Goal: Task Accomplishment & Management: Complete application form

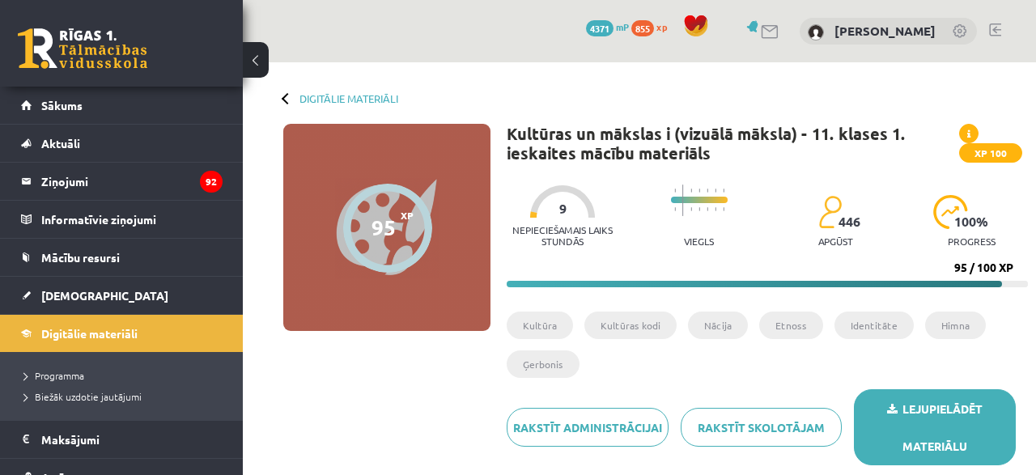
click at [931, 414] on link "Lejupielādēt materiālu" at bounding box center [935, 427] width 162 height 76
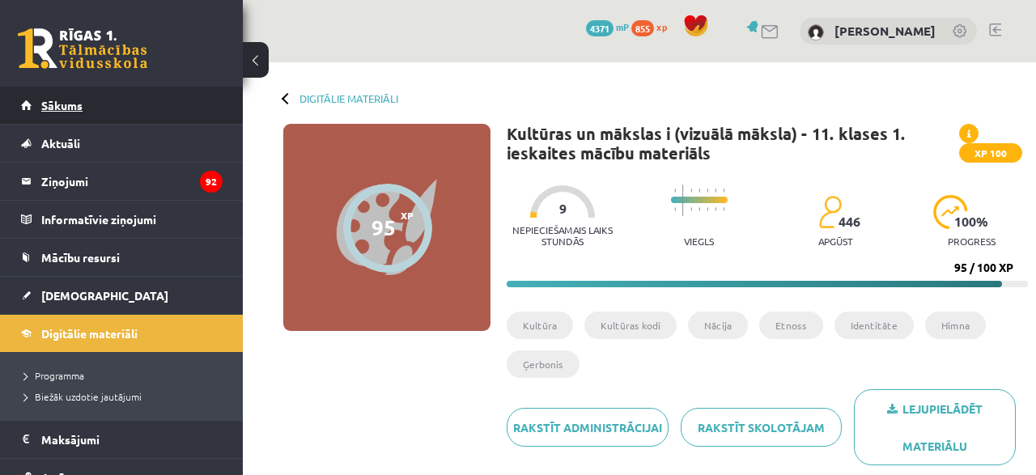
click at [43, 104] on span "Sākums" at bounding box center [61, 105] width 41 height 15
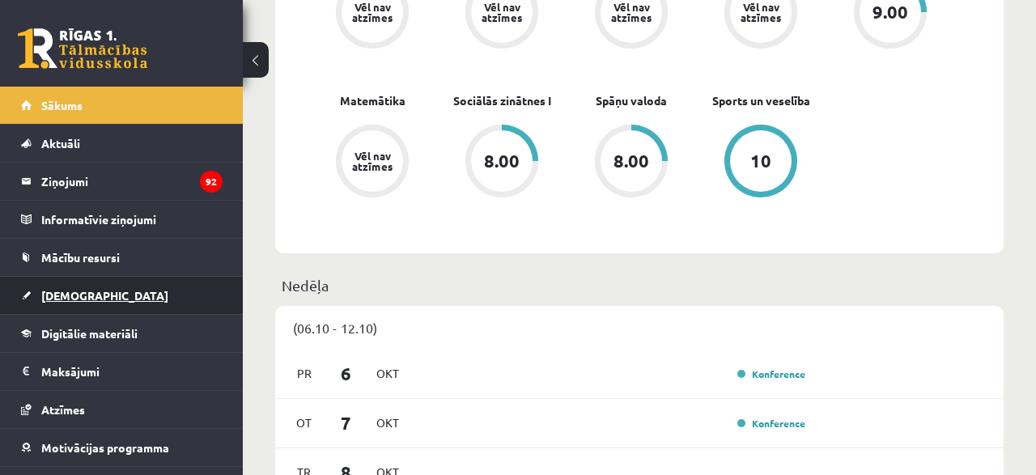
click at [132, 291] on link "[DEMOGRAPHIC_DATA]" at bounding box center [122, 295] width 202 height 37
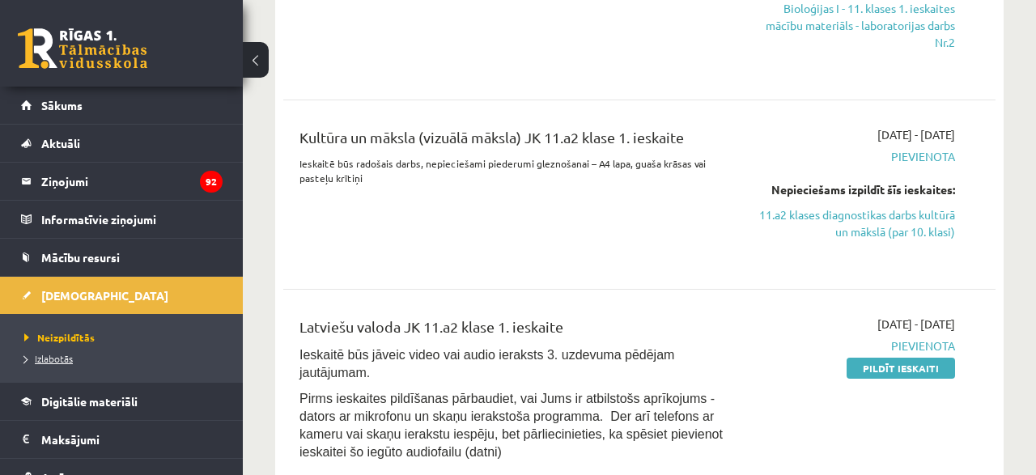
click at [67, 360] on span "Izlabotās" at bounding box center [48, 358] width 49 height 13
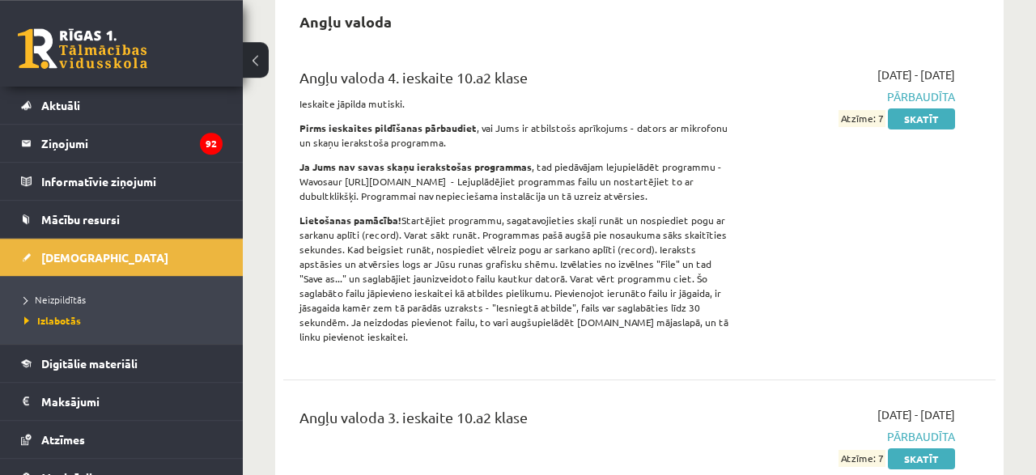
scroll to position [65, 0]
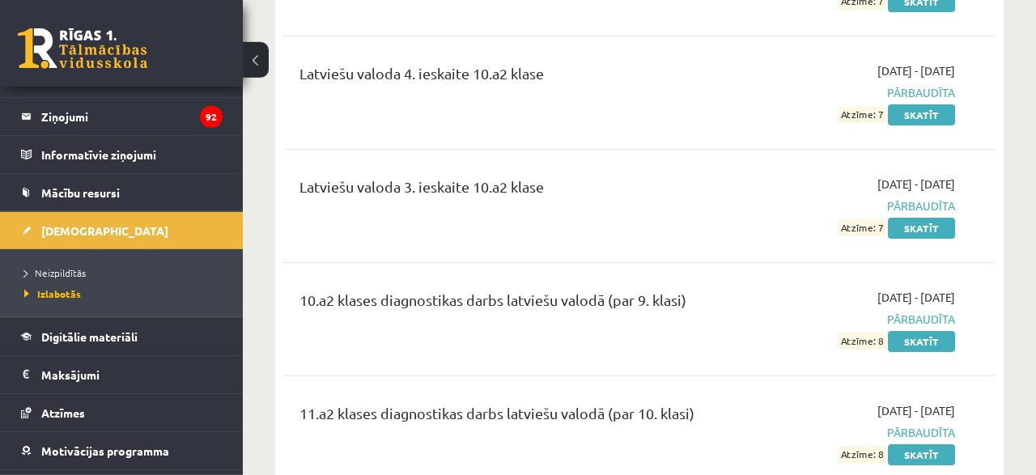
scroll to position [6519, 0]
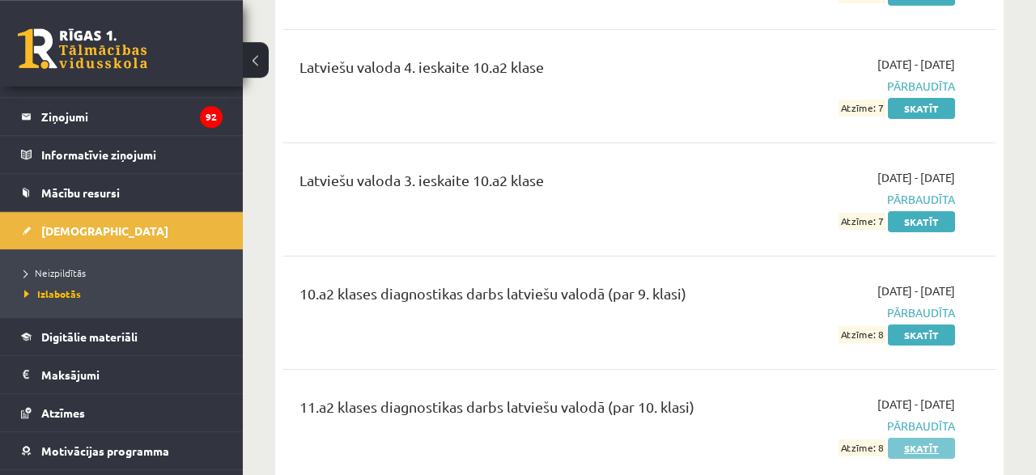
click at [918, 438] on link "Skatīt" at bounding box center [921, 448] width 67 height 21
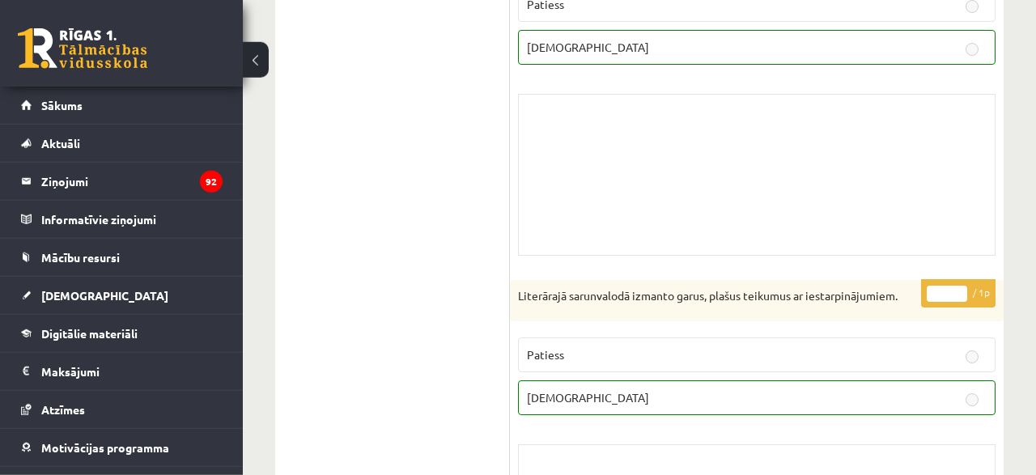
scroll to position [10498, 0]
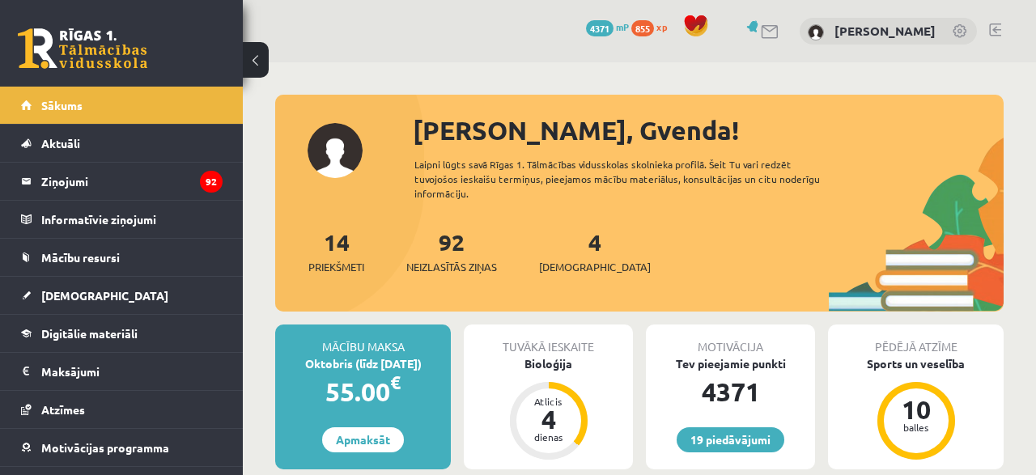
click at [575, 240] on div "4 Ieskaites" at bounding box center [595, 250] width 112 height 50
click at [575, 259] on span "[DEMOGRAPHIC_DATA]" at bounding box center [595, 267] width 112 height 16
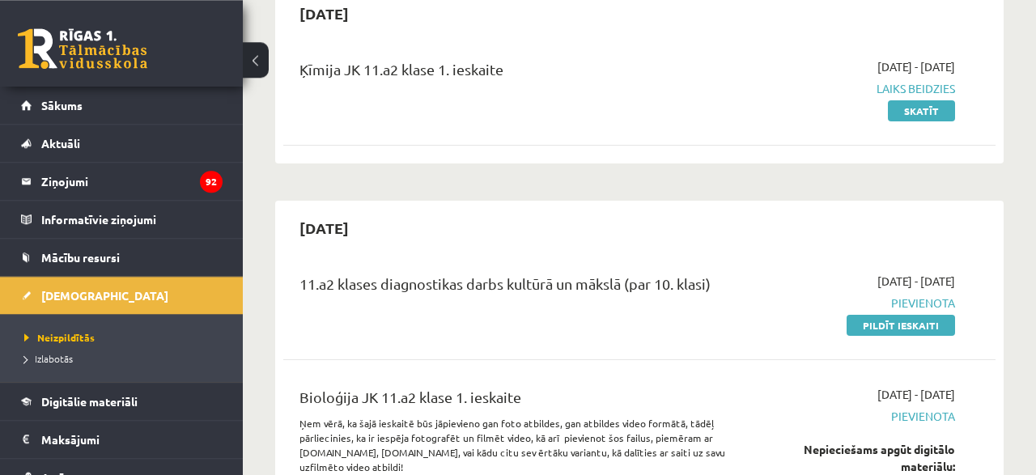
scroll to position [168, 0]
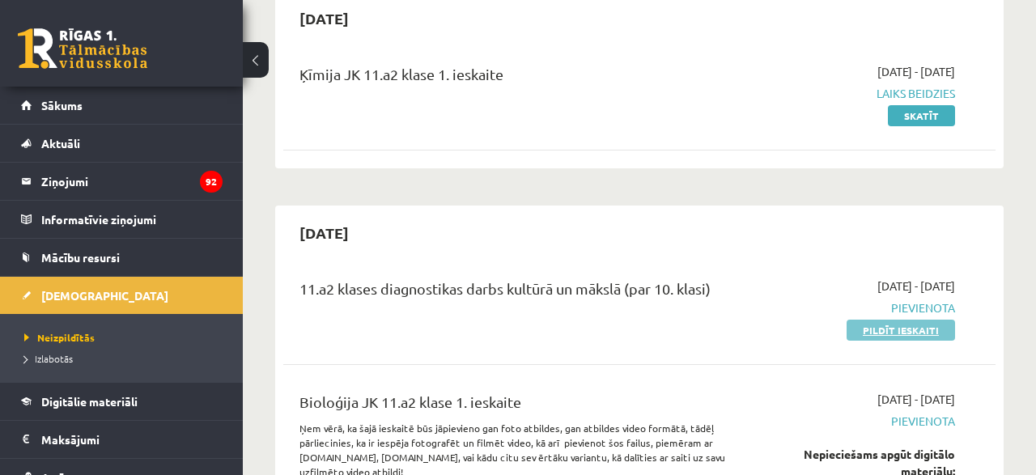
click at [933, 337] on link "Pildīt ieskaiti" at bounding box center [900, 330] width 108 height 21
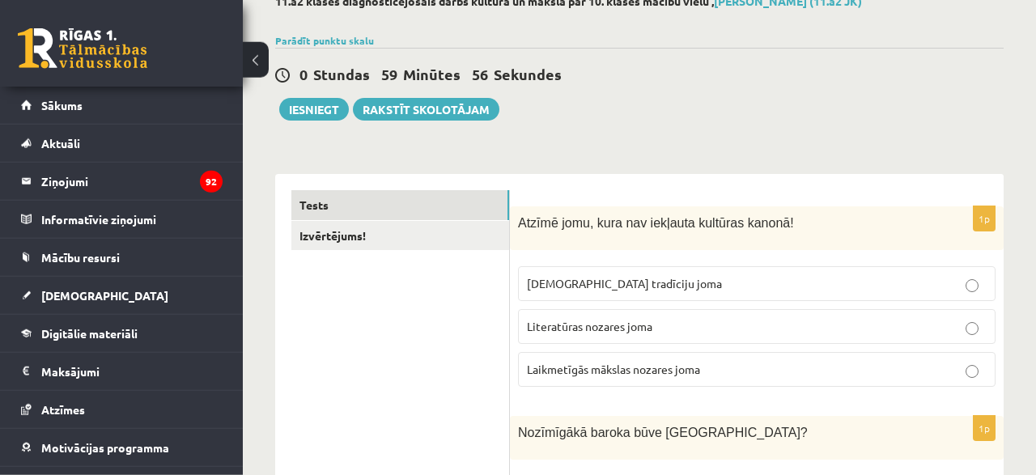
scroll to position [126, 0]
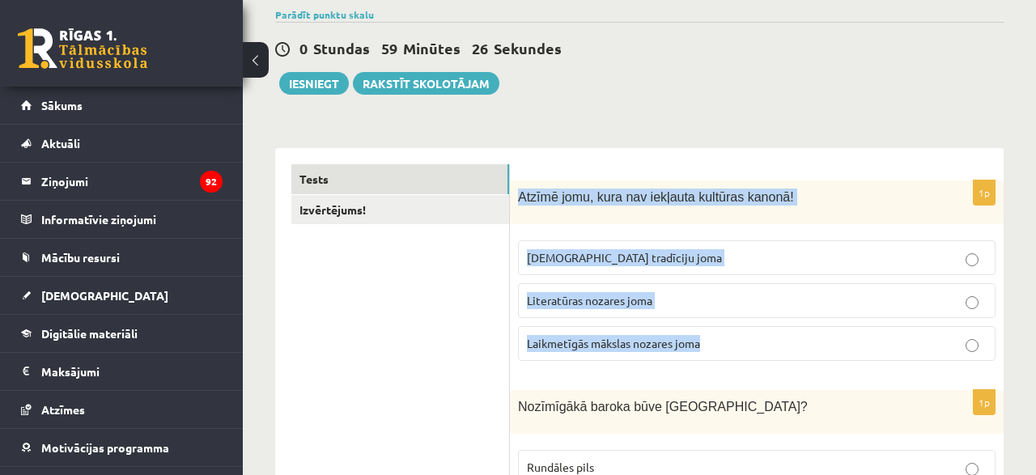
drag, startPoint x: 516, startPoint y: 193, endPoint x: 729, endPoint y: 333, distance: 254.3
click at [729, 224] on div "Atzīmē jomu, kura nav iekļauta kultūras kanonā!" at bounding box center [757, 202] width 494 height 44
copy div "Atzīmē jomu, kura nav iekļauta kultūras kanonā! Tautas tradīciju joma Literatūr…"
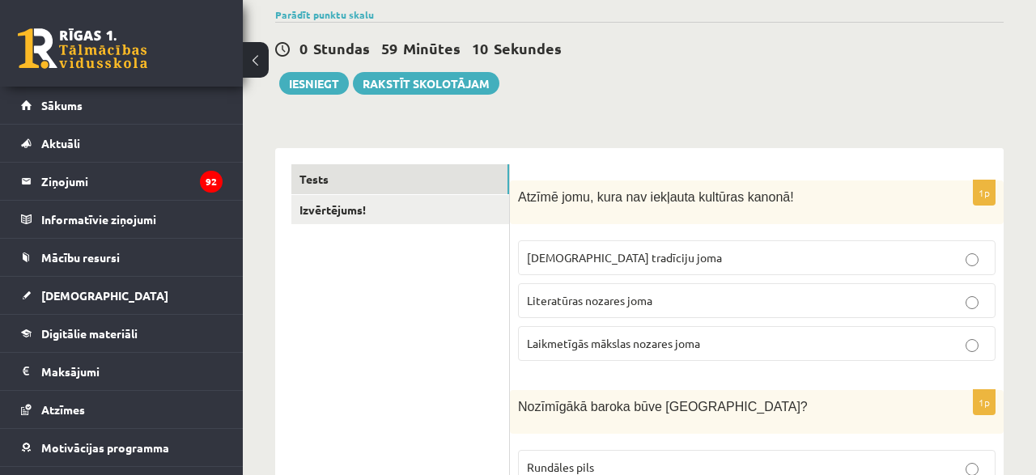
drag, startPoint x: 1033, startPoint y: 32, endPoint x: 1035, endPoint y: 47, distance: 15.5
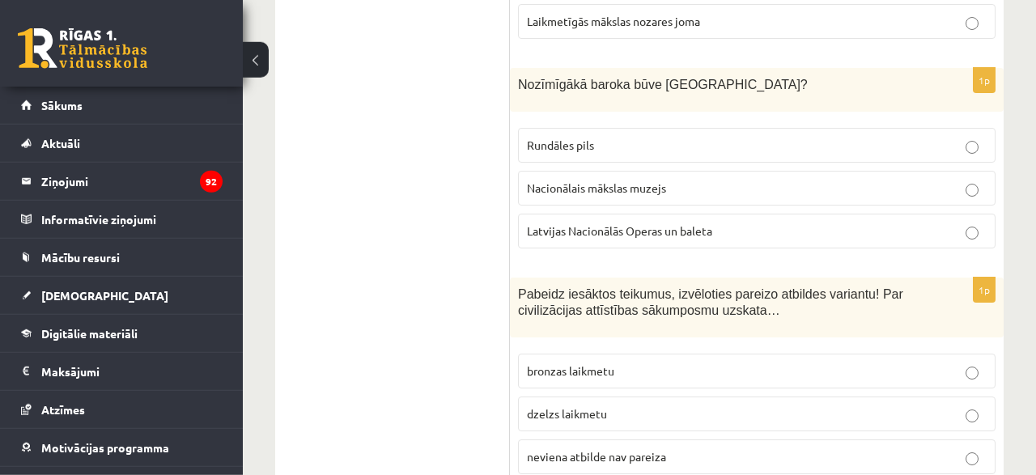
scroll to position [456, 0]
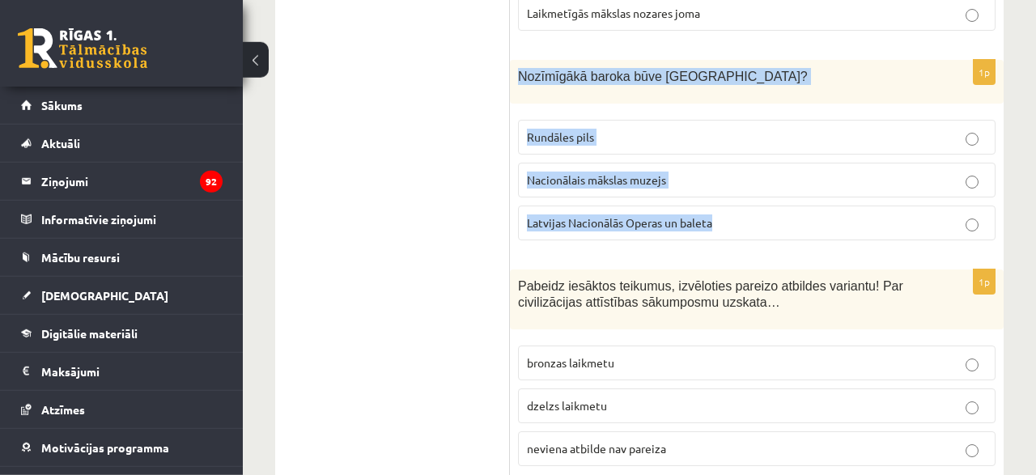
drag, startPoint x: 518, startPoint y: 75, endPoint x: 758, endPoint y: 226, distance: 283.6
click at [758, 104] on div "Nozīmīgākā baroka būve Latvijā?" at bounding box center [757, 82] width 494 height 44
copy div "Nozīmīgākā baroka būve Latvijā? Rundāles pils Nacionālais mākslas muzejs Latvij…"
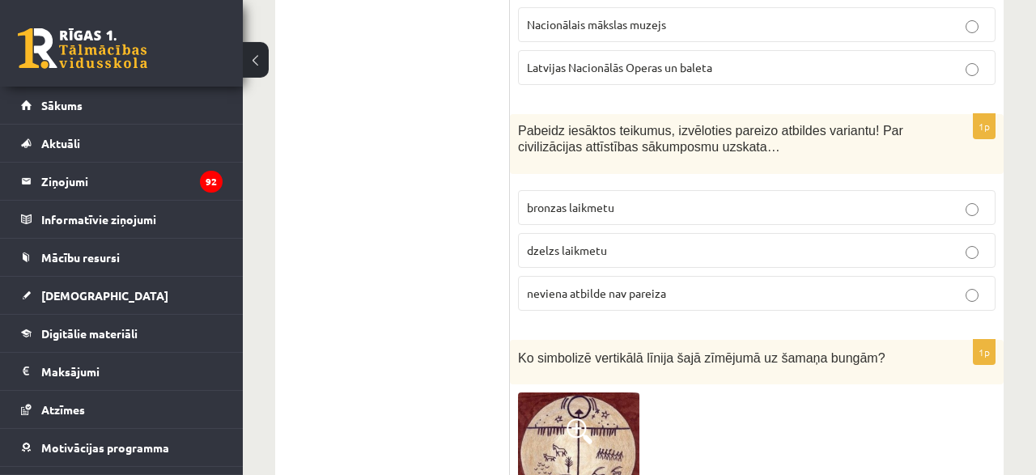
scroll to position [630, 0]
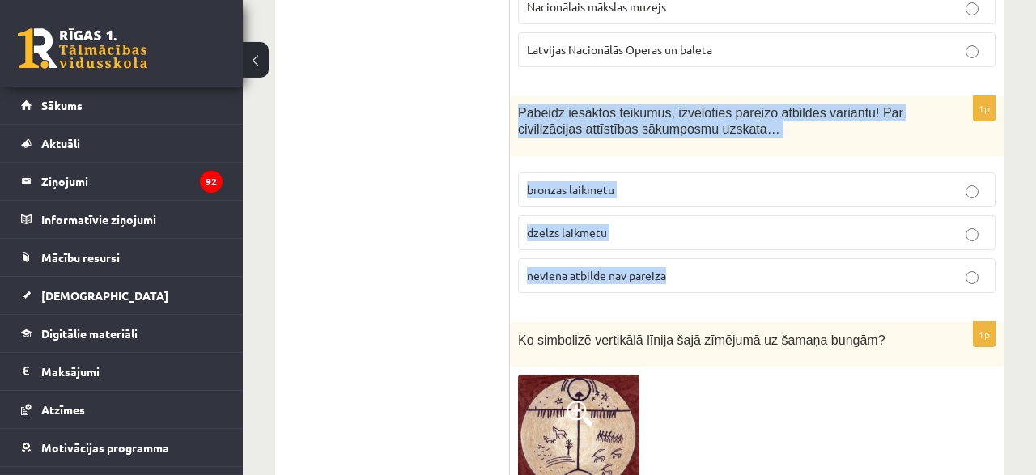
drag, startPoint x: 520, startPoint y: 108, endPoint x: 727, endPoint y: 278, distance: 267.3
click at [727, 157] on div "Pabeidz iesāktos teikumus, izvēloties pareizo atbildes variantu! Par civilizāci…" at bounding box center [757, 126] width 494 height 61
copy div "Pabeidz iesāktos teikumus, izvēloties pareizo atbildes variantu! Par civilizāci…"
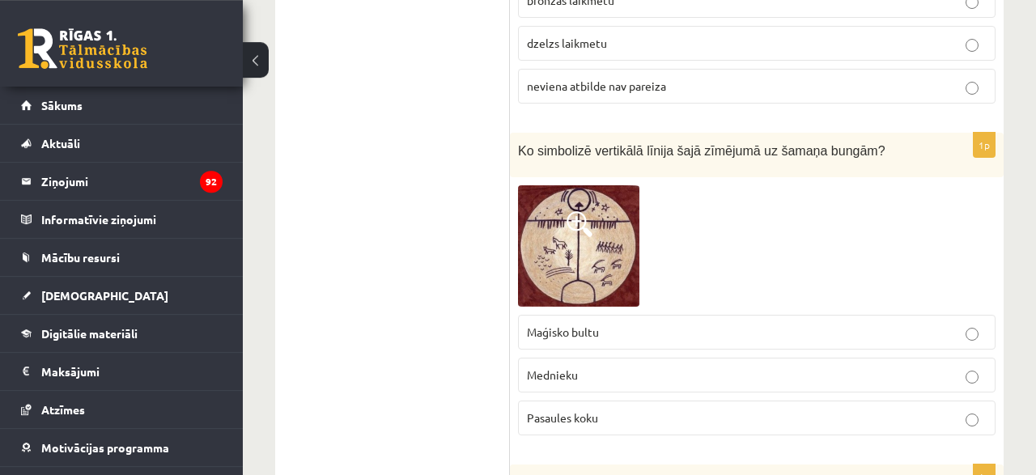
scroll to position [845, 0]
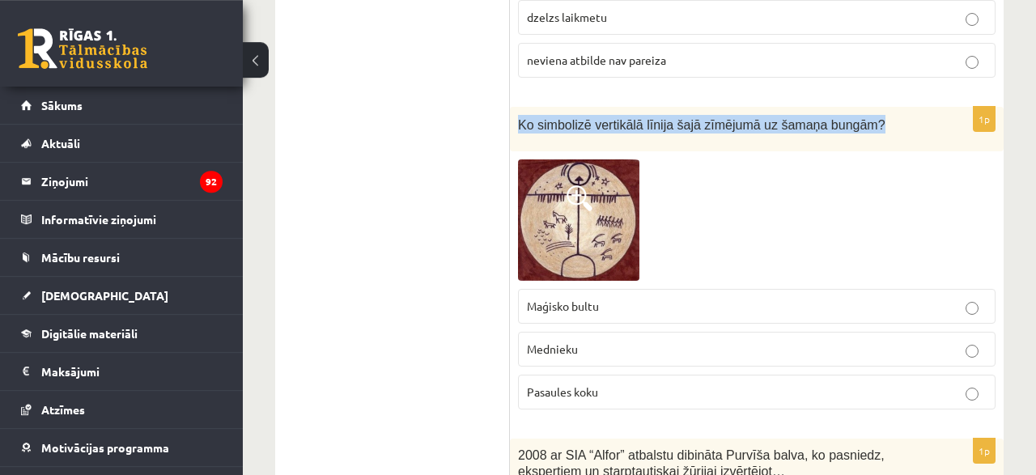
drag, startPoint x: 519, startPoint y: 117, endPoint x: 919, endPoint y: 95, distance: 400.4
click at [919, 107] on div "Ko simbolizē vertikālā līnija šajā zīmējumā uz šamaņa bungām?" at bounding box center [757, 129] width 494 height 45
copy span "Ko simbolizē vertikālā līnija šajā zīmējumā uz šamaņa bungām?"
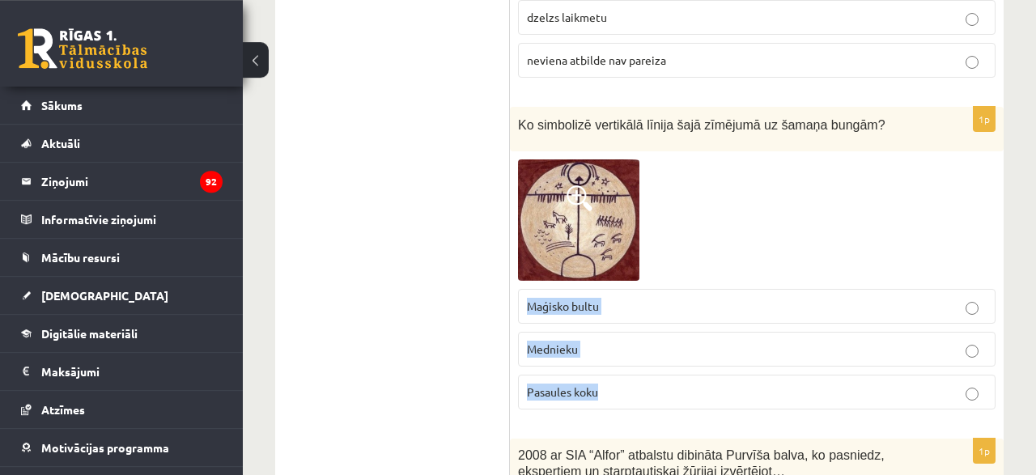
drag, startPoint x: 526, startPoint y: 294, endPoint x: 634, endPoint y: 392, distance: 146.1
click at [634, 324] on label "Maģisko bultu" at bounding box center [756, 306] width 477 height 35
copy fieldset "Maģisko bultu Mednieku Pasaules koku"
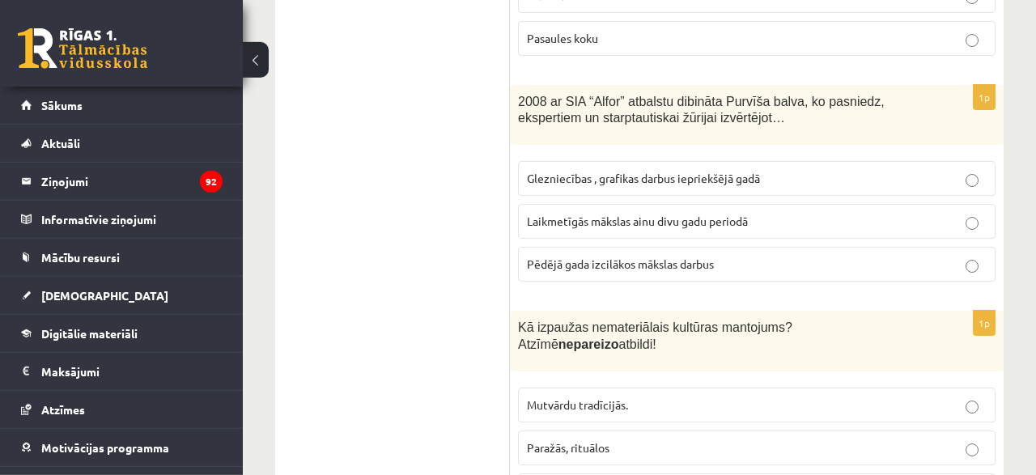
scroll to position [1224, 0]
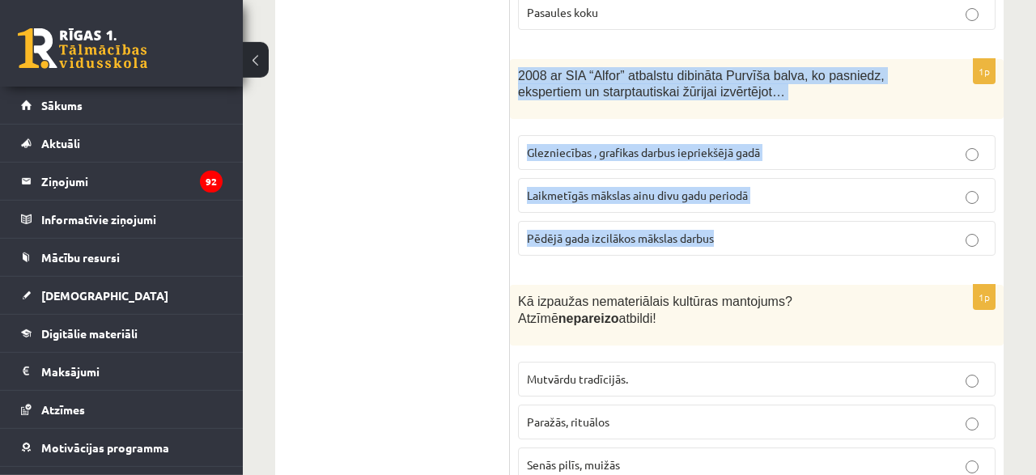
drag, startPoint x: 520, startPoint y: 62, endPoint x: 750, endPoint y: 231, distance: 284.9
click at [750, 120] on div "2008 ar SIA “Alfor” atbalstu dibināta Purvīša balva, ko pasniedz, ekspertiem un…" at bounding box center [757, 89] width 494 height 61
copy div "2008 ar SIA “Alfor” atbalstu dibināta Purvīša balva, ko pasniedz, ekspertiem un…"
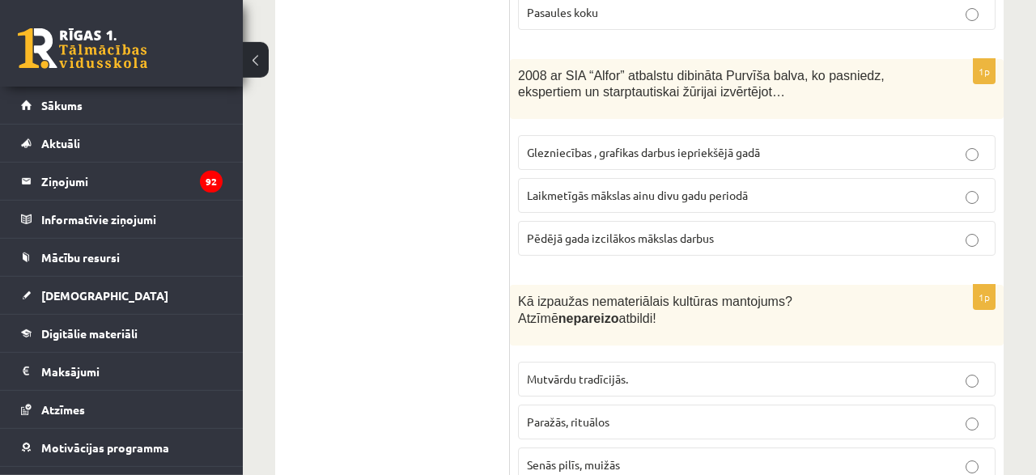
click at [980, 232] on p "Pēdējā gada izcilākos mākslas darbus" at bounding box center [757, 238] width 460 height 17
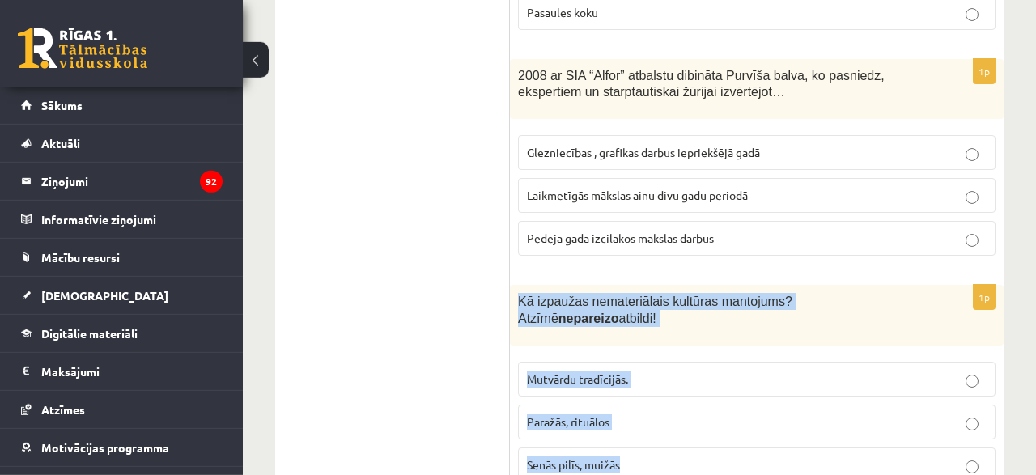
drag, startPoint x: 511, startPoint y: 284, endPoint x: 643, endPoint y: 434, distance: 199.5
click at [643, 346] on div "Kā izpaužas nemateriālais kultūras mantojums? Atzīmē nepareizo atbildi!" at bounding box center [757, 315] width 494 height 61
copy div "Kā izpaužas nemateriālais kultūras mantojums? Atzīmē nepareizo atbildi! Mutvārd…"
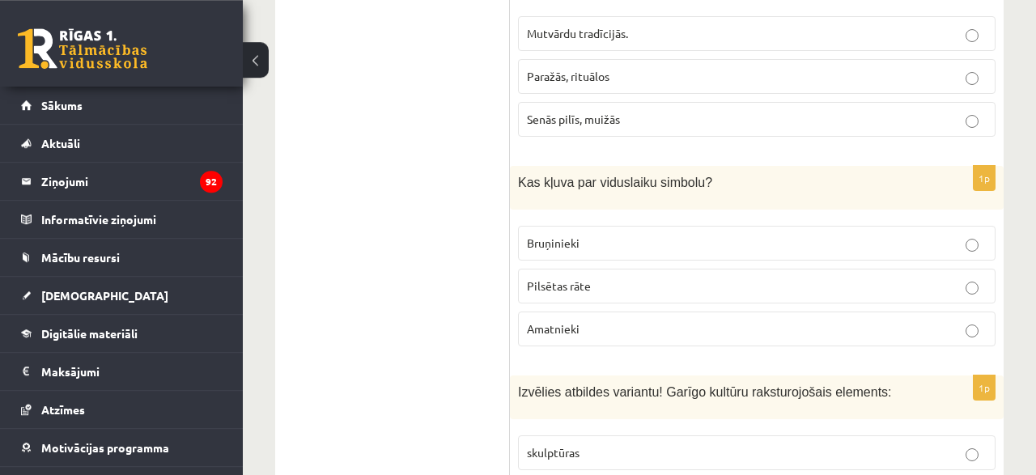
scroll to position [1578, 0]
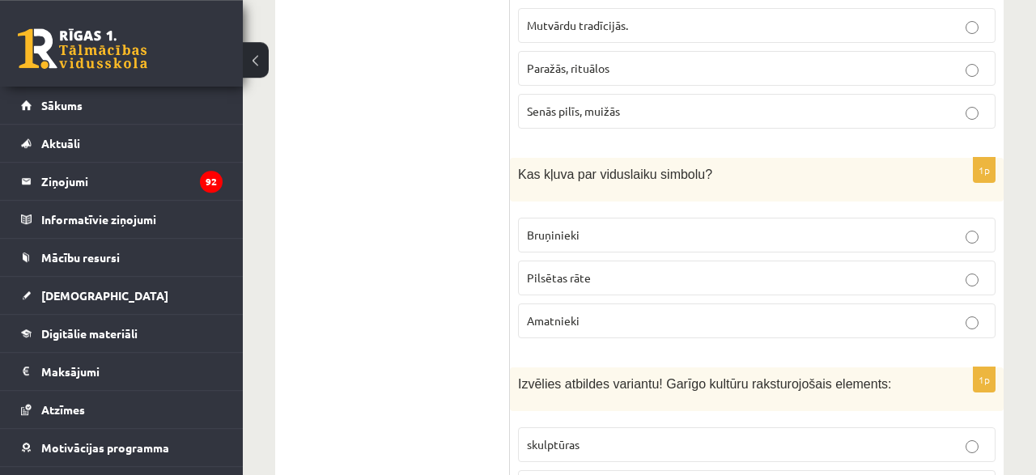
click at [552, 104] on span "Senās pilīs, muižās" at bounding box center [573, 111] width 93 height 15
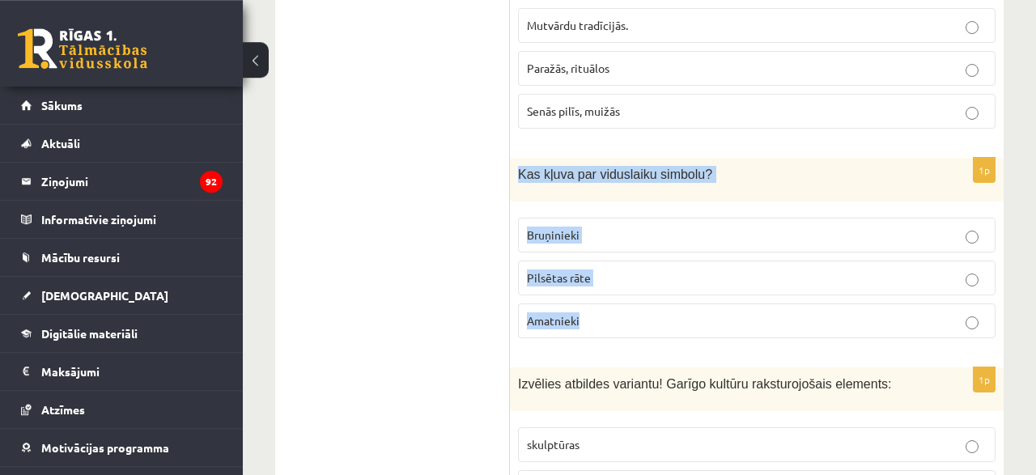
drag, startPoint x: 517, startPoint y: 147, endPoint x: 608, endPoint y: 297, distance: 175.0
click at [608, 202] on div "Kas kļuva par viduslaiku simbolu?" at bounding box center [757, 180] width 494 height 44
copy div "Kas kļuva par viduslaiku simbolu? Bruņinieki Pilsētas rāte Amatnieki"
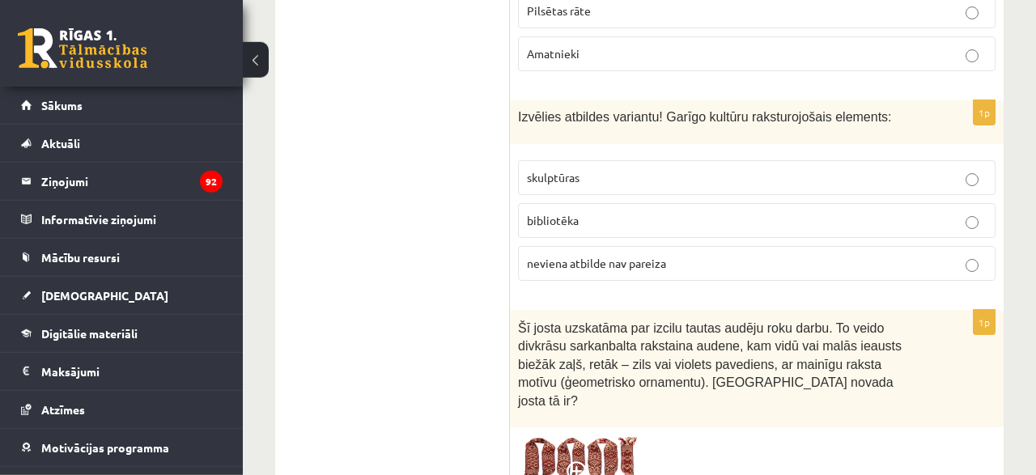
scroll to position [1854, 0]
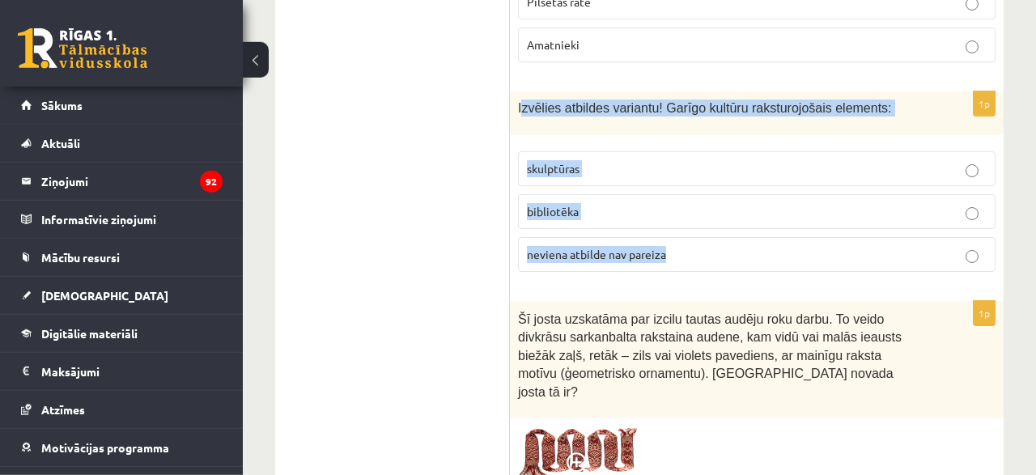
drag, startPoint x: 522, startPoint y: 83, endPoint x: 685, endPoint y: 231, distance: 220.6
click at [685, 135] on div "Izvēlies atbildes variantu! Garīgo kultūru raksturojošais elements:" at bounding box center [757, 113] width 494 height 44
copy div "zvēlies atbildes variantu! Garīgo kultūru raksturojošais elements: skulptūras b…"
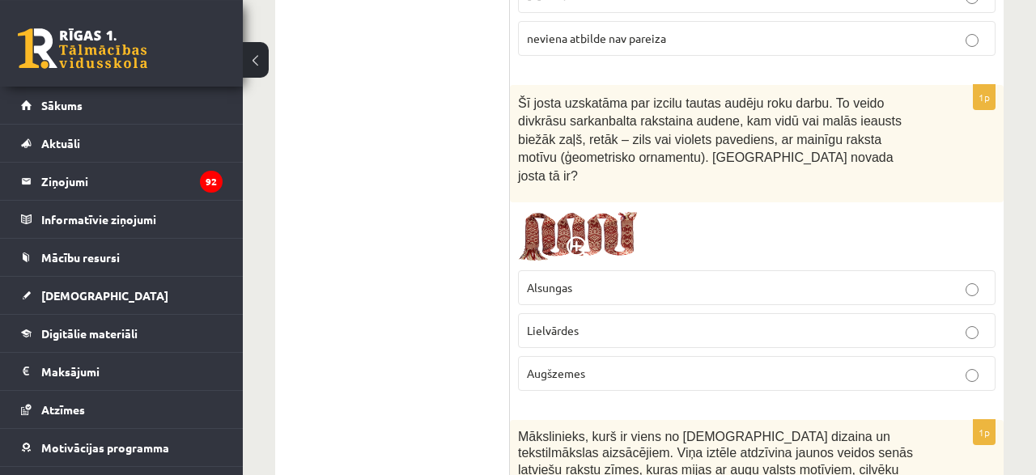
scroll to position [2061, 0]
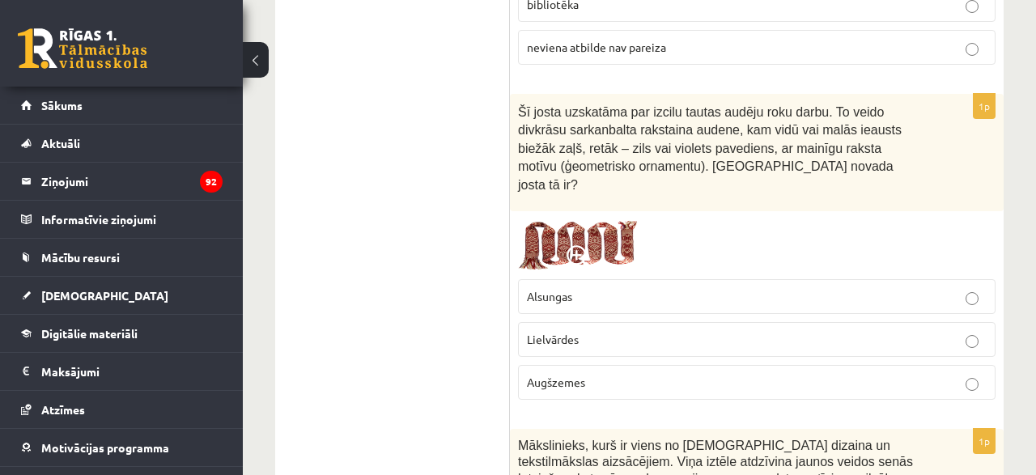
click at [585, 219] on img at bounding box center [578, 245] width 121 height 52
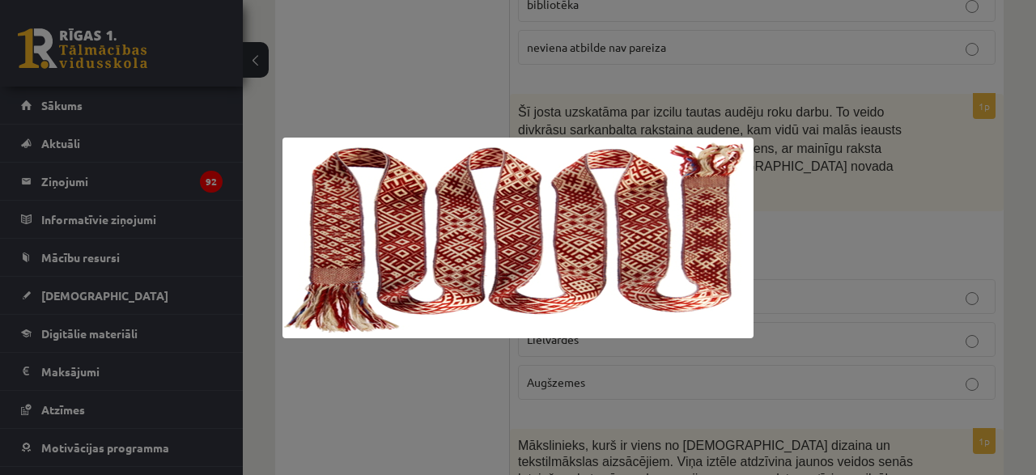
click at [980, 195] on div at bounding box center [518, 237] width 1036 height 475
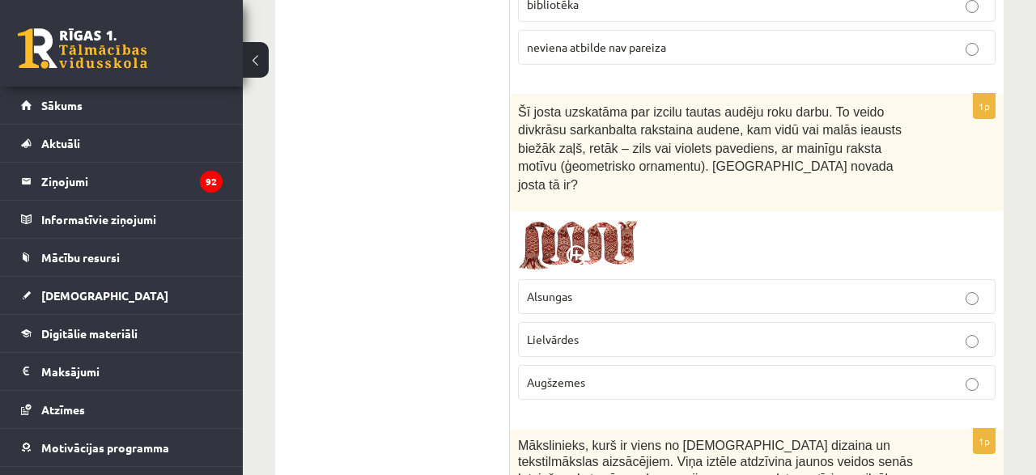
click at [681, 331] on p "Lielvārdes" at bounding box center [757, 339] width 460 height 17
drag, startPoint x: 1029, startPoint y: 146, endPoint x: 1035, endPoint y: 189, distance: 43.4
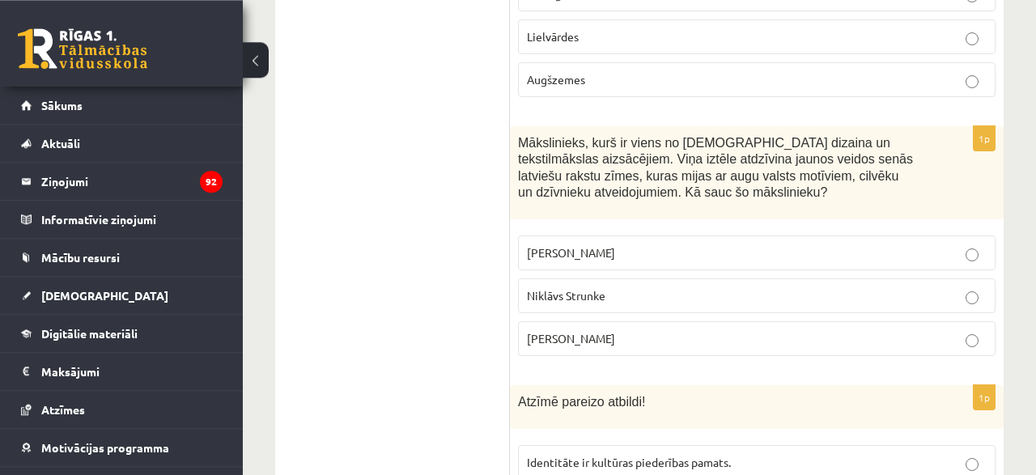
scroll to position [2365, 0]
drag, startPoint x: 524, startPoint y: 91, endPoint x: 614, endPoint y: 312, distance: 239.5
click at [614, 219] on div "Mākslinieks, kurš ir viens no latviešu dizaina un tekstilmākslas aizsācējiem. V…" at bounding box center [757, 172] width 494 height 94
copy div "Mākslinieks, kurš ir viens no latviešu dizaina un tekstilmākslas aizsācējiem. V…"
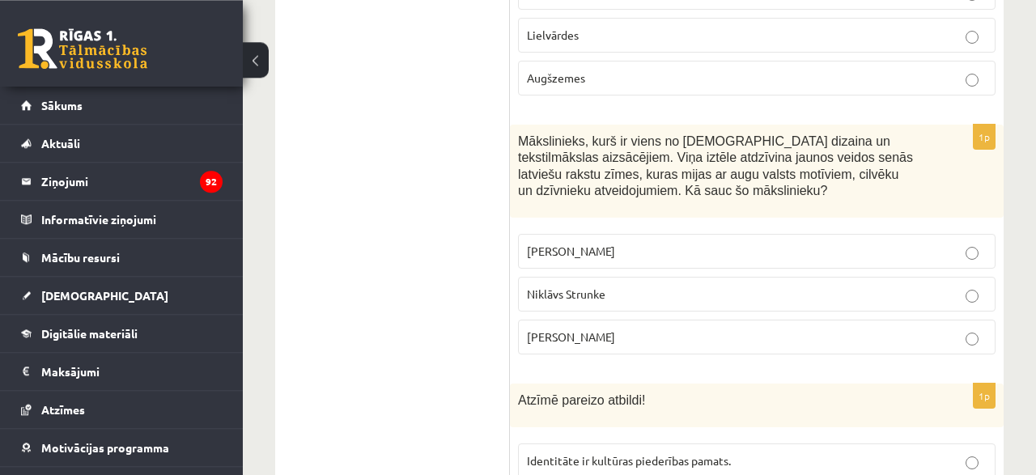
click at [970, 234] on label "Ansis Cīrulis" at bounding box center [756, 251] width 477 height 35
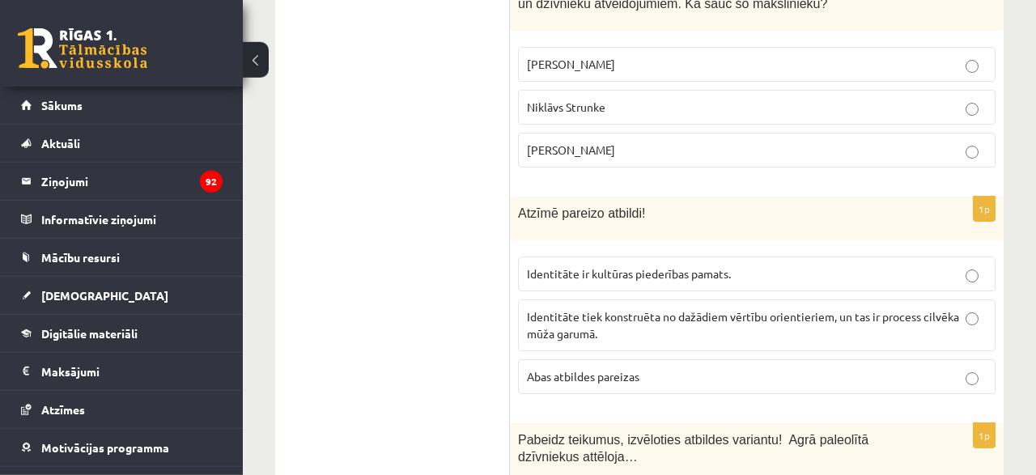
scroll to position [2570, 0]
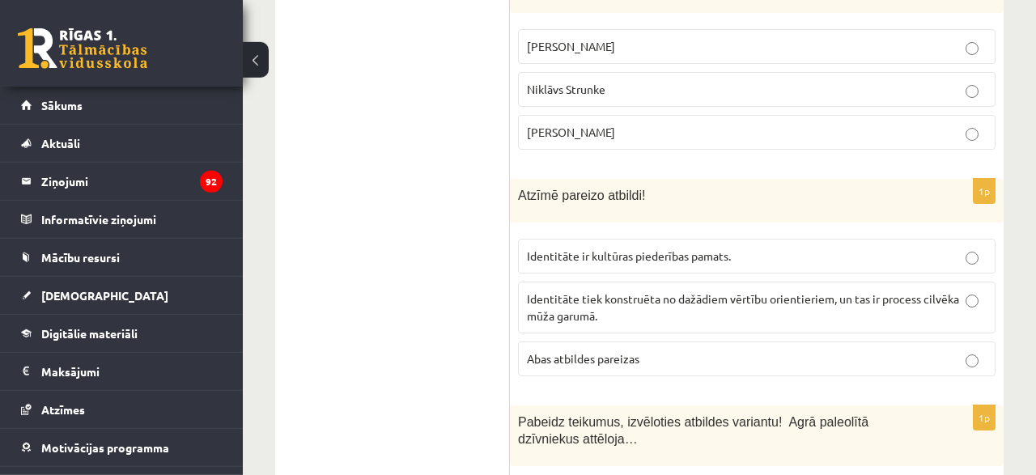
drag, startPoint x: 520, startPoint y: 139, endPoint x: 592, endPoint y: 246, distance: 128.8
drag, startPoint x: 518, startPoint y: 138, endPoint x: 697, endPoint y: 308, distance: 246.2
click at [697, 223] on div "Atzīmē pareizo atbildi!" at bounding box center [757, 201] width 494 height 44
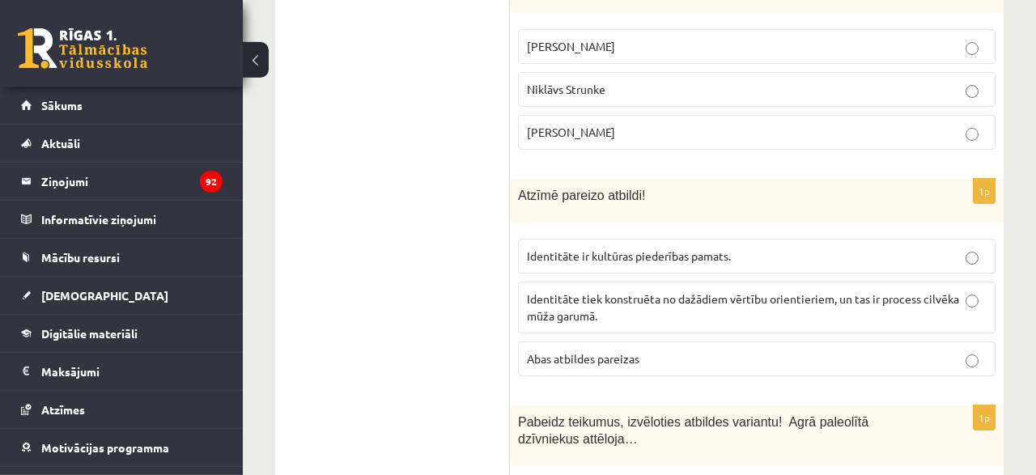
click at [779, 350] on p "Abas atbildes pareizas" at bounding box center [757, 358] width 460 height 17
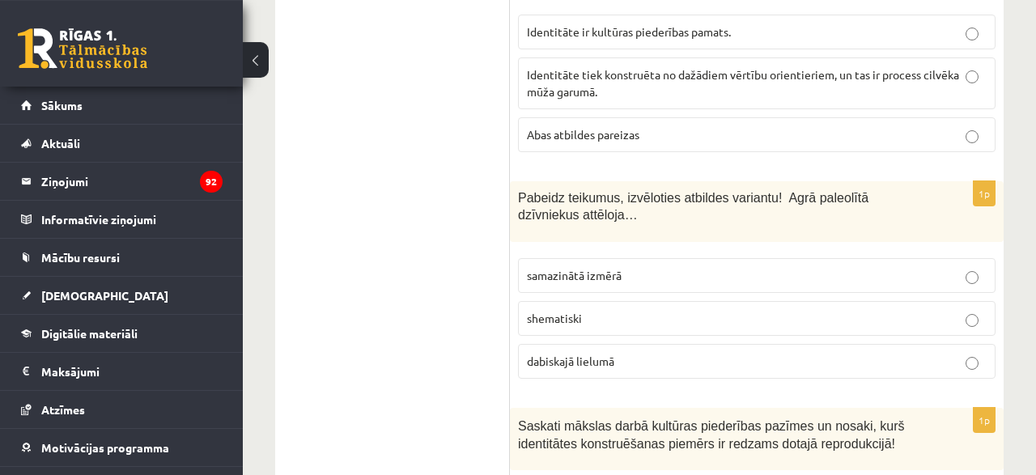
scroll to position [2811, 0]
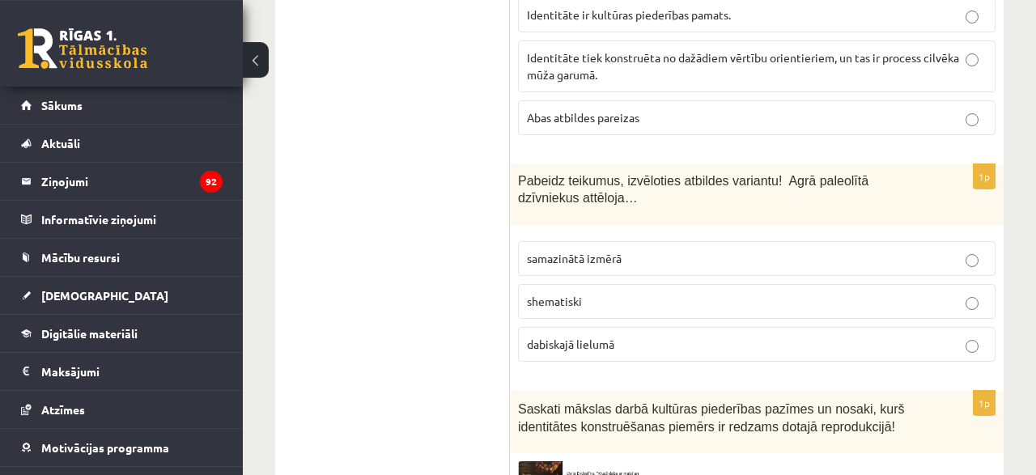
drag, startPoint x: 520, startPoint y: 124, endPoint x: 614, endPoint y: 237, distance: 147.1
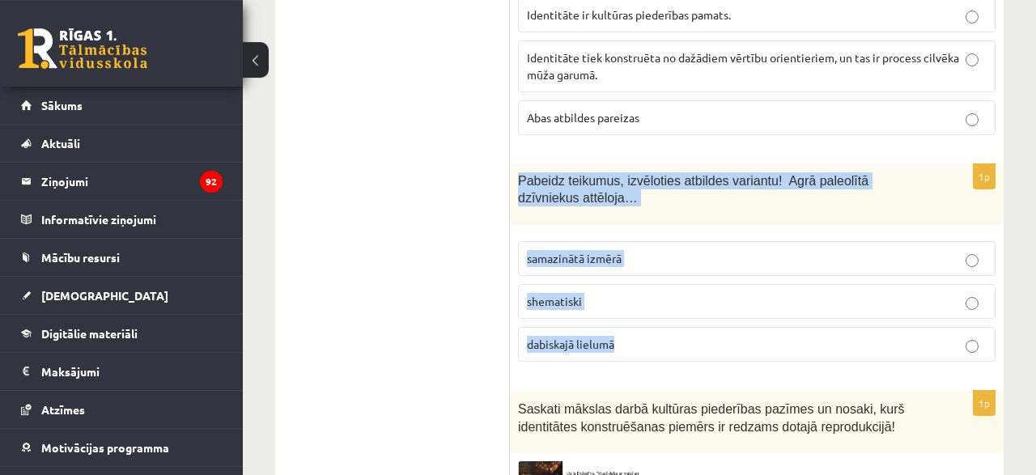
drag, startPoint x: 519, startPoint y: 119, endPoint x: 645, endPoint y: 290, distance: 212.4
click at [645, 225] on div "Pabeidz teikumus, izvēloties atbildes variantu! Agrā paleolītā dzīvniekus attēl…" at bounding box center [757, 194] width 494 height 61
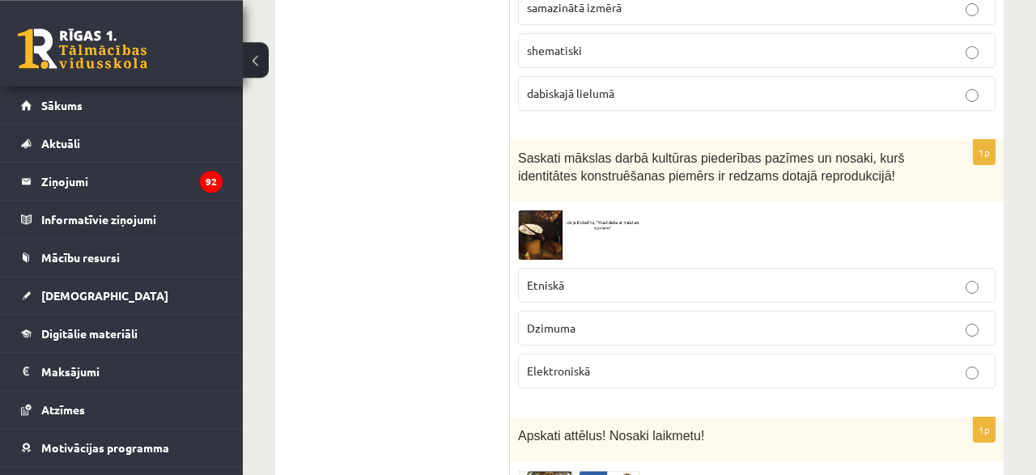
scroll to position [3096, 0]
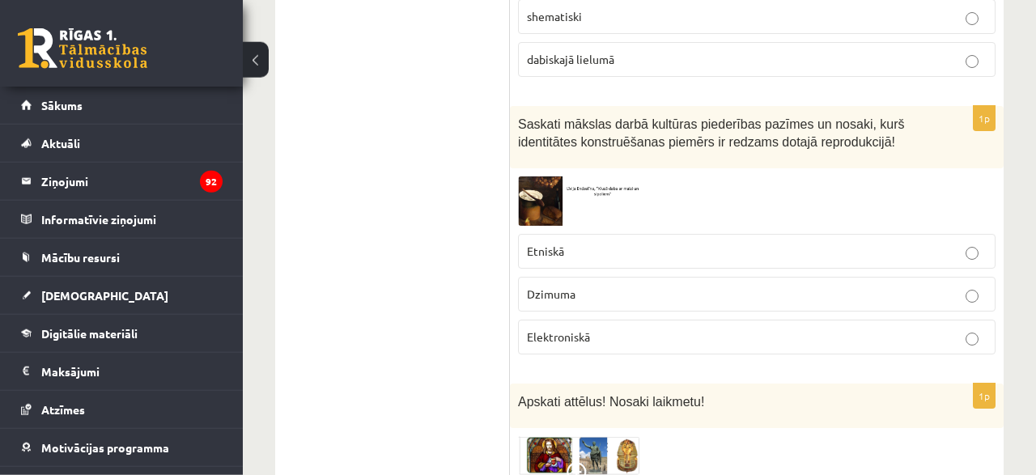
click at [543, 176] on img at bounding box center [578, 200] width 121 height 49
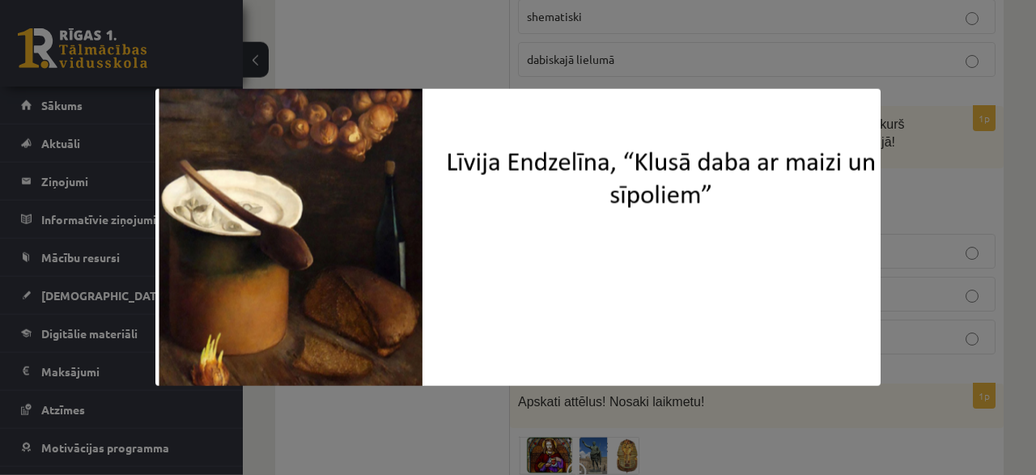
click at [391, 424] on div at bounding box center [518, 237] width 1036 height 475
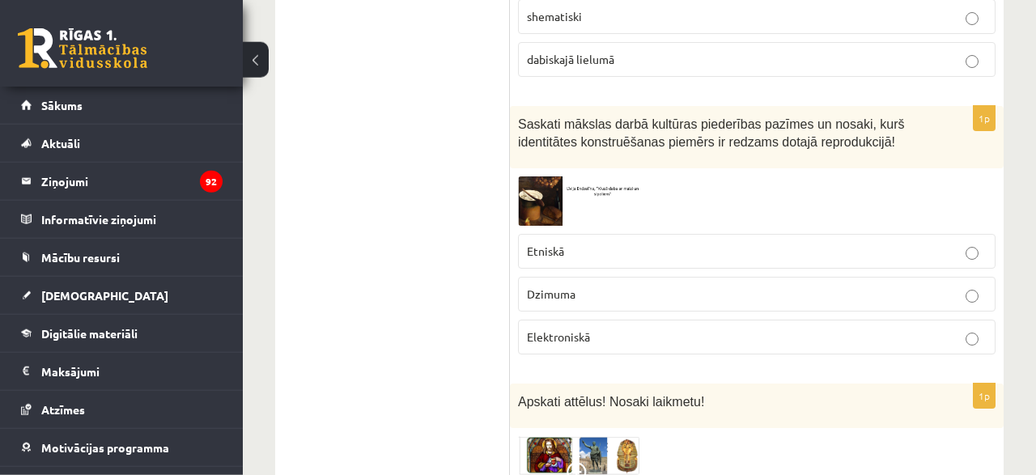
click at [554, 176] on img at bounding box center [578, 200] width 121 height 49
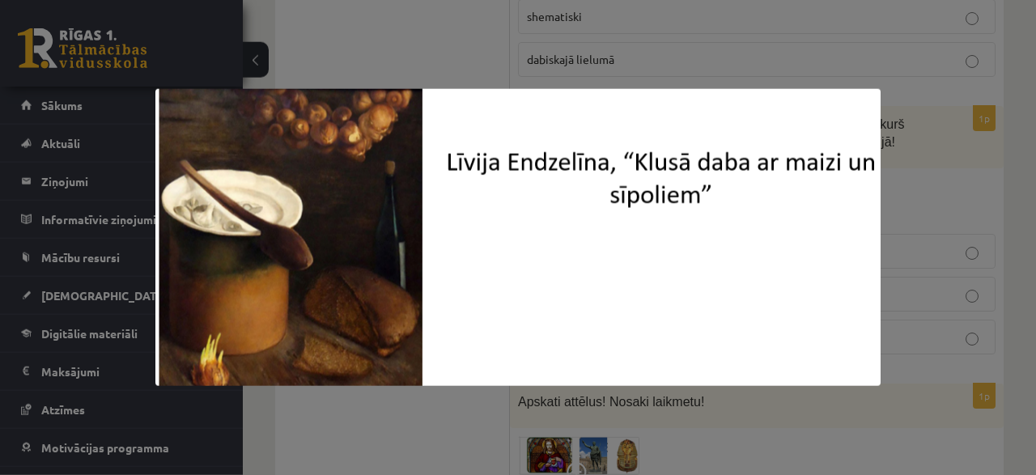
click at [1018, 115] on div at bounding box center [518, 237] width 1036 height 475
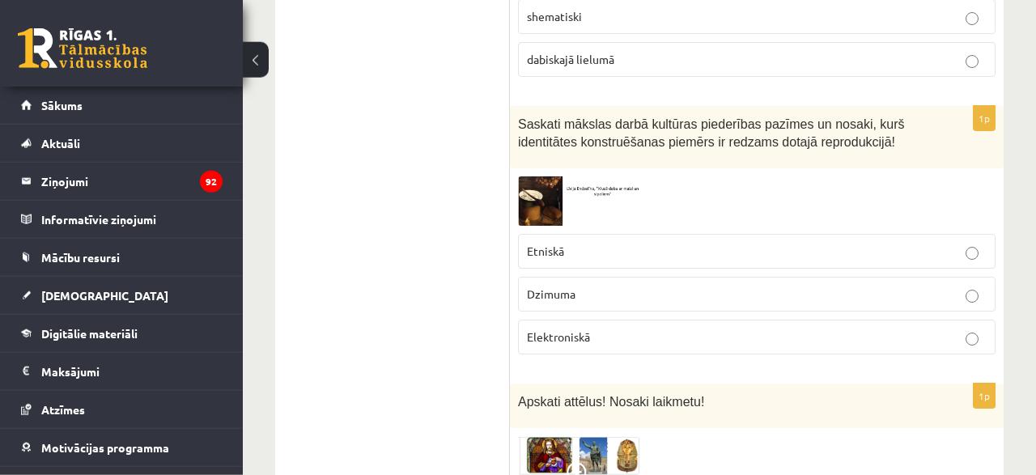
click at [966, 234] on label "Etniskā" at bounding box center [756, 251] width 477 height 35
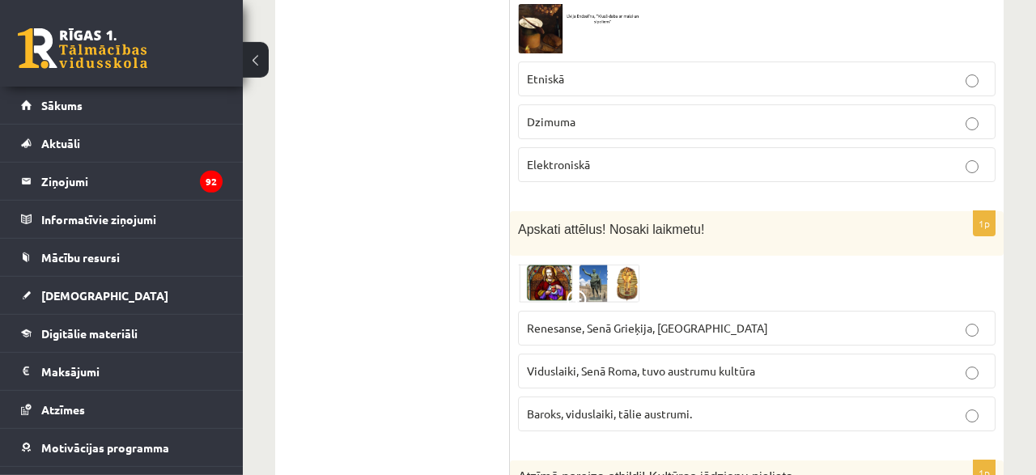
scroll to position [3286, 0]
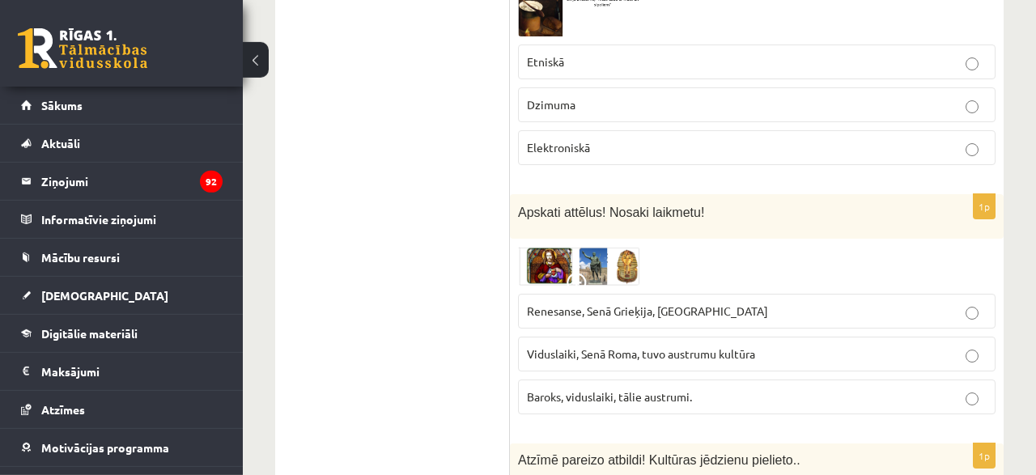
click at [585, 247] on img at bounding box center [578, 266] width 121 height 39
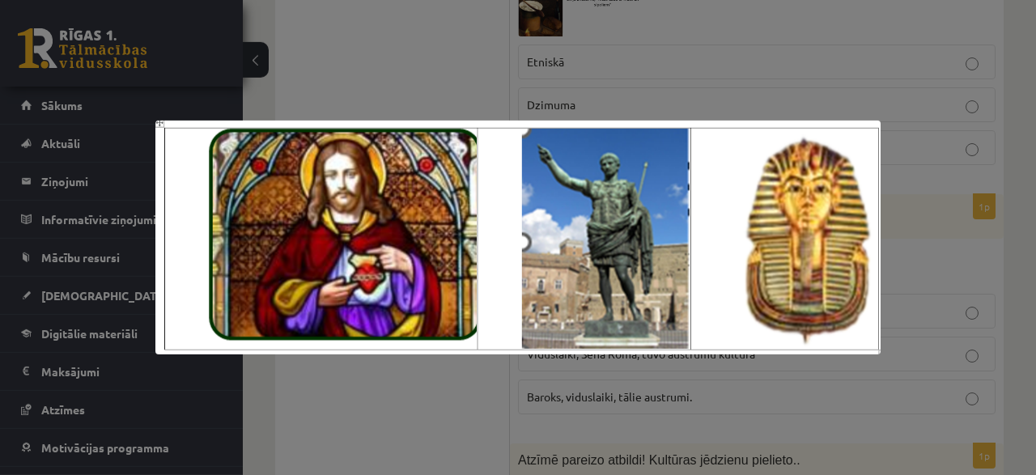
click at [669, 105] on div at bounding box center [518, 237] width 1036 height 475
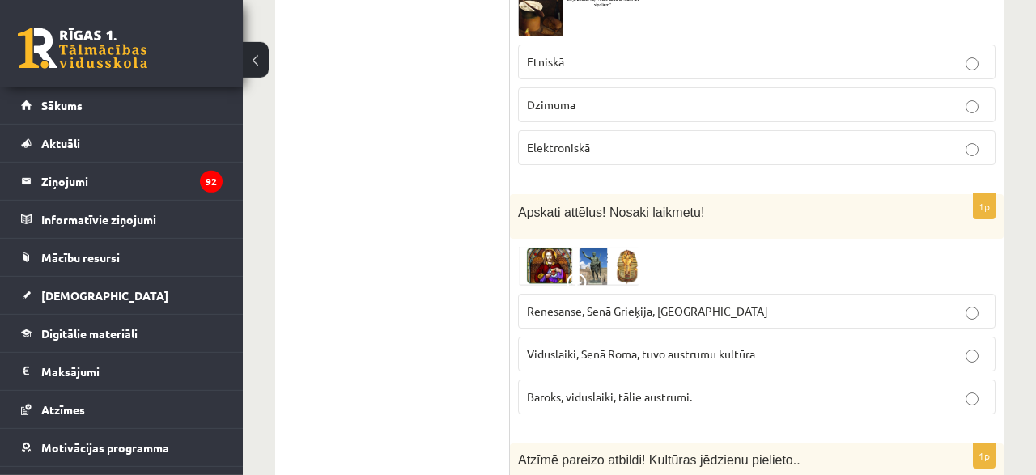
click at [605, 247] on img at bounding box center [578, 266] width 121 height 39
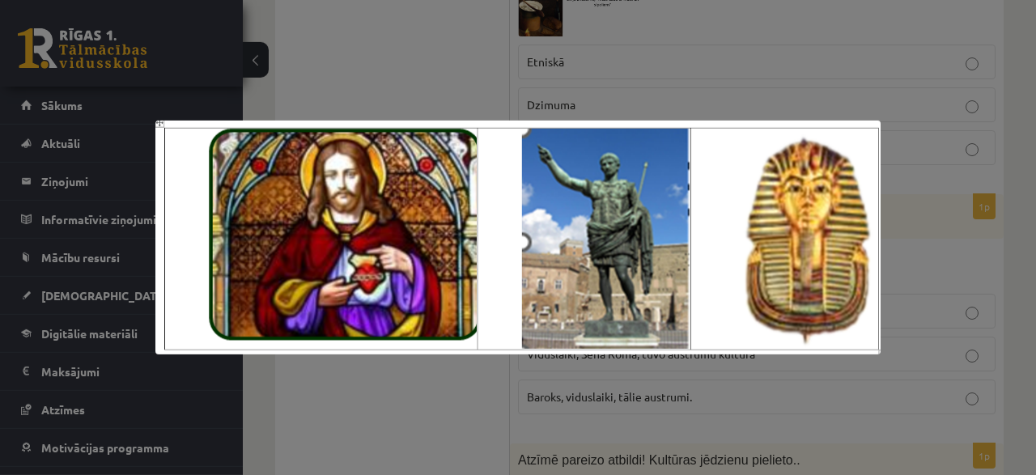
click at [714, 82] on div at bounding box center [518, 237] width 1036 height 475
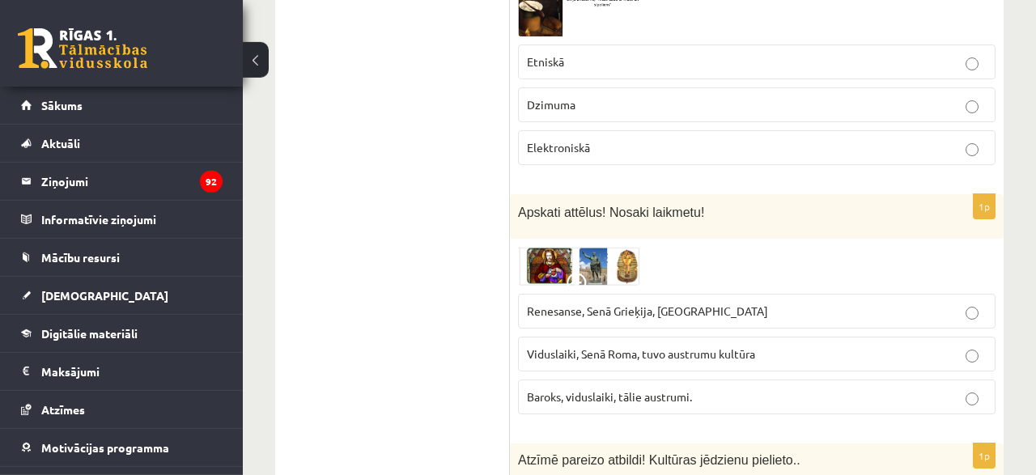
click at [629, 247] on img at bounding box center [578, 266] width 121 height 39
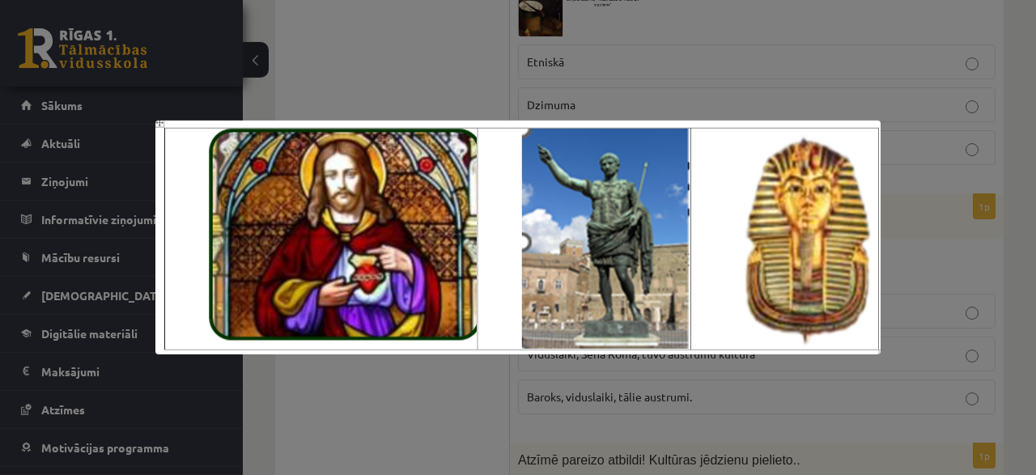
click at [770, 56] on div at bounding box center [518, 237] width 1036 height 475
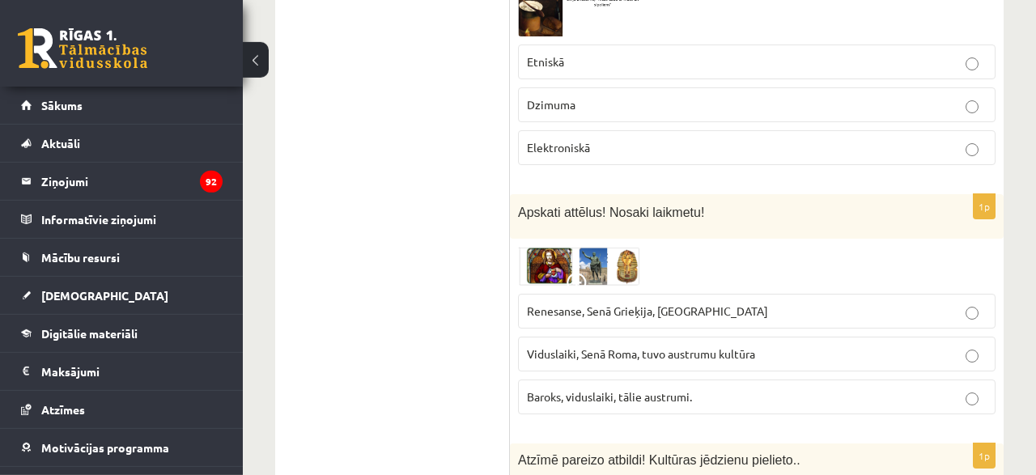
click at [607, 247] on img at bounding box center [578, 266] width 121 height 39
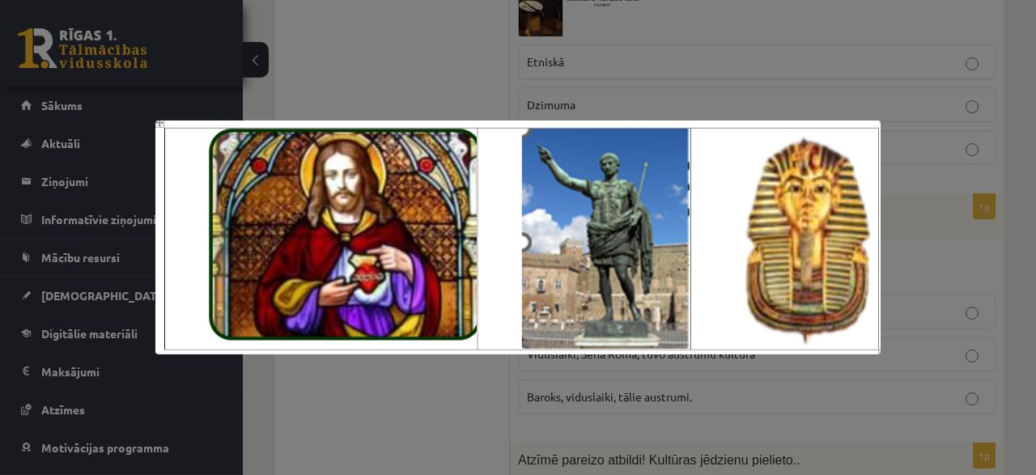
click at [734, 53] on div at bounding box center [518, 237] width 1036 height 475
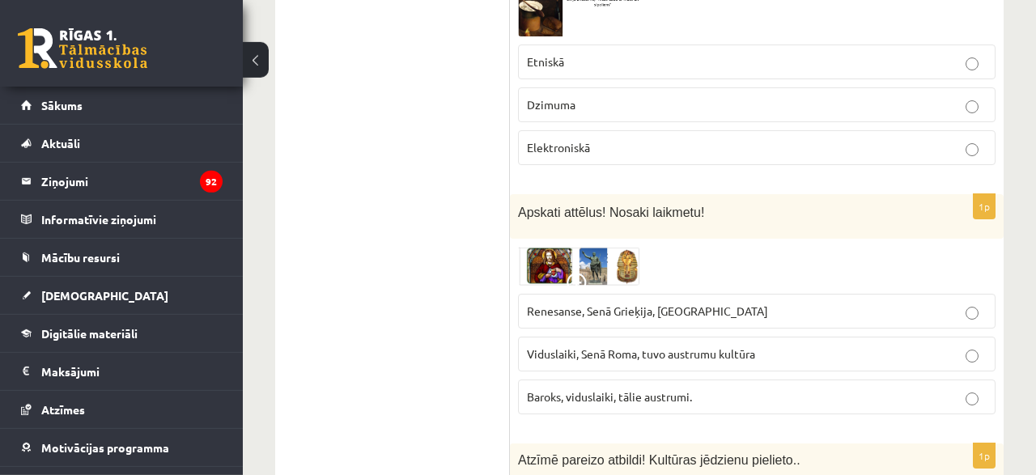
click at [550, 247] on img at bounding box center [578, 266] width 121 height 39
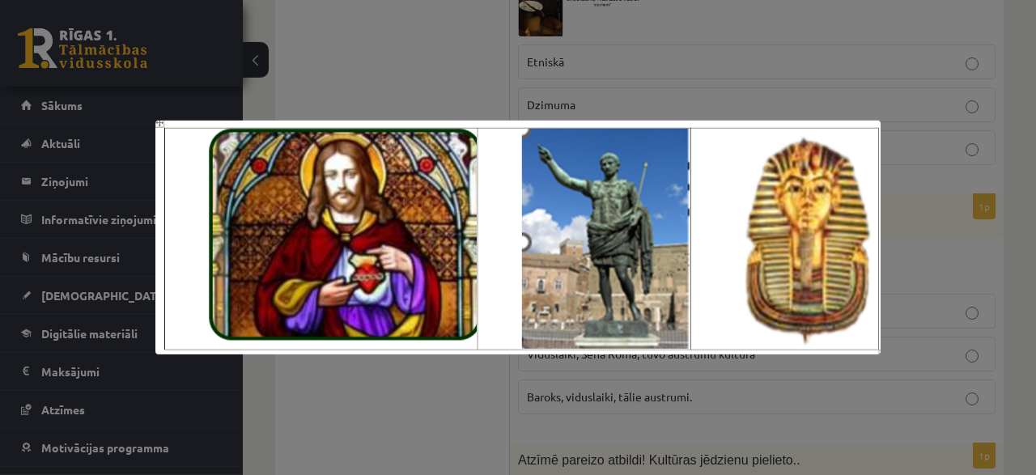
click at [384, 376] on div at bounding box center [518, 237] width 1036 height 475
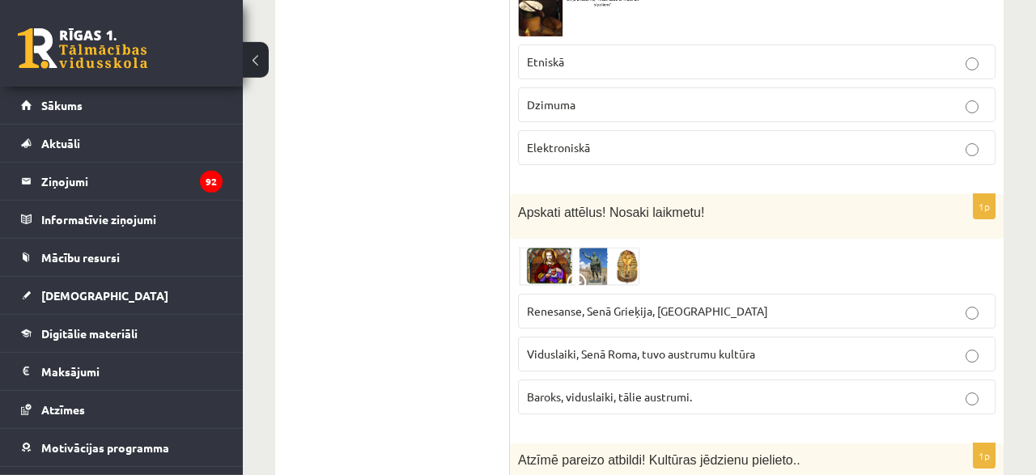
click at [557, 247] on img at bounding box center [578, 266] width 121 height 39
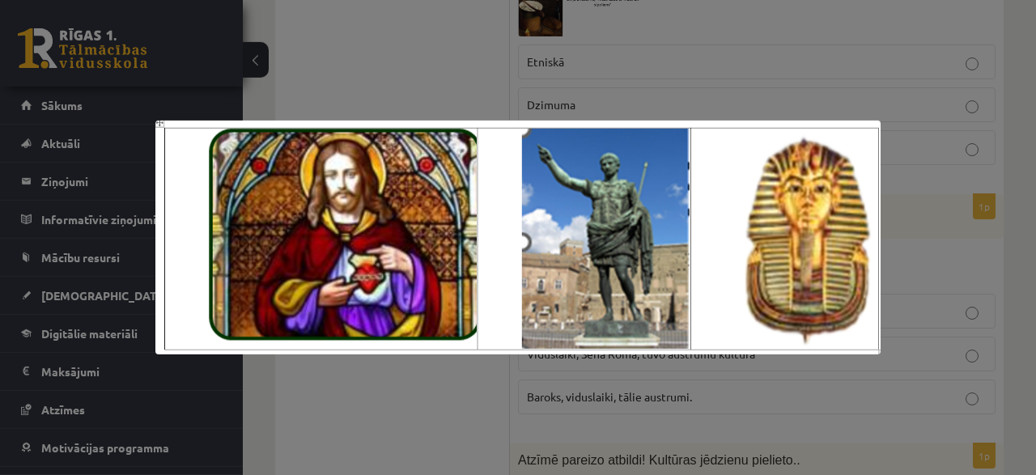
click at [358, 293] on img at bounding box center [517, 238] width 725 height 234
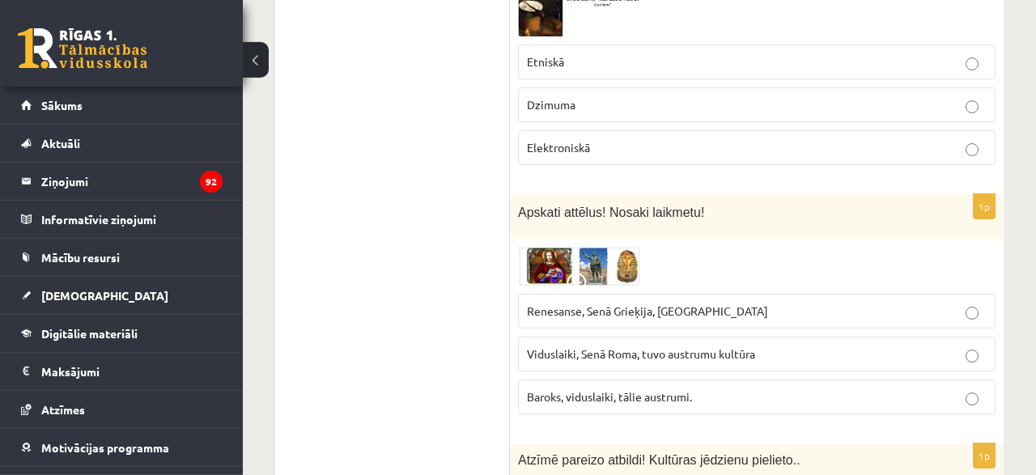
click at [600, 247] on img at bounding box center [578, 266] width 121 height 39
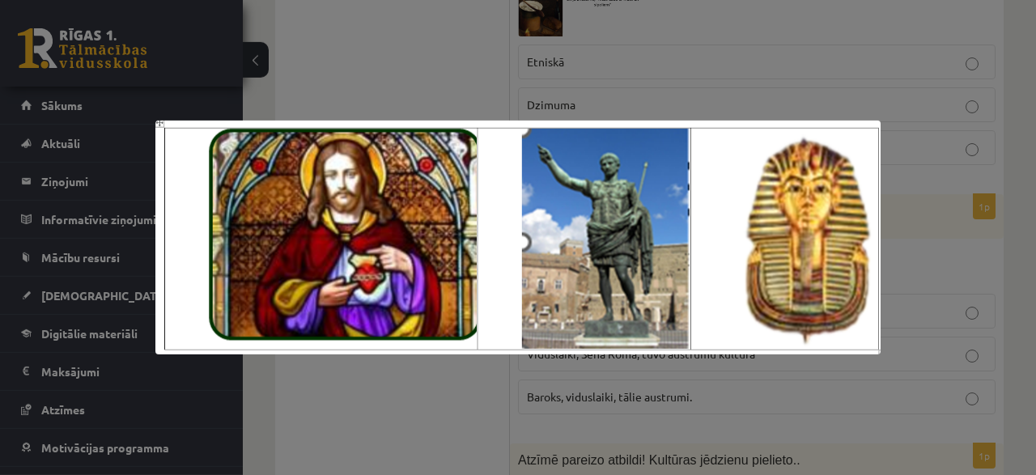
click at [365, 87] on div at bounding box center [518, 237] width 1036 height 475
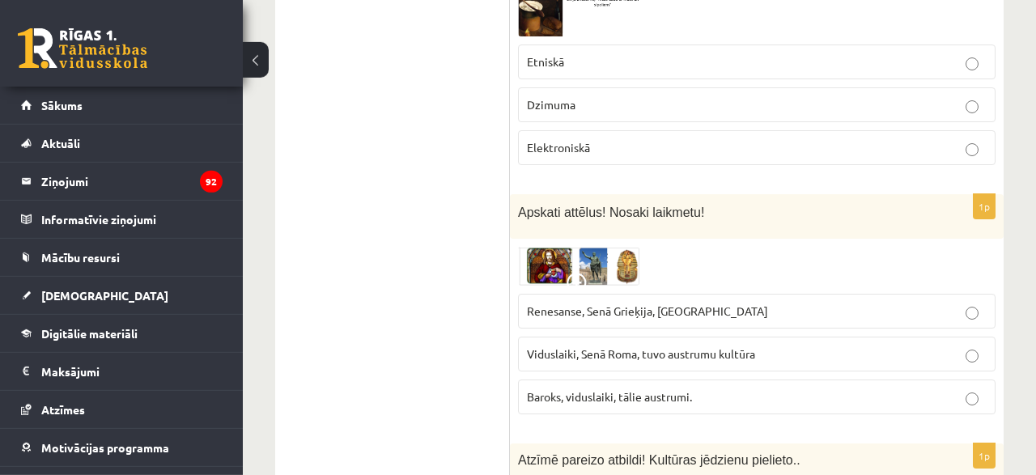
click at [566, 247] on img at bounding box center [578, 266] width 121 height 39
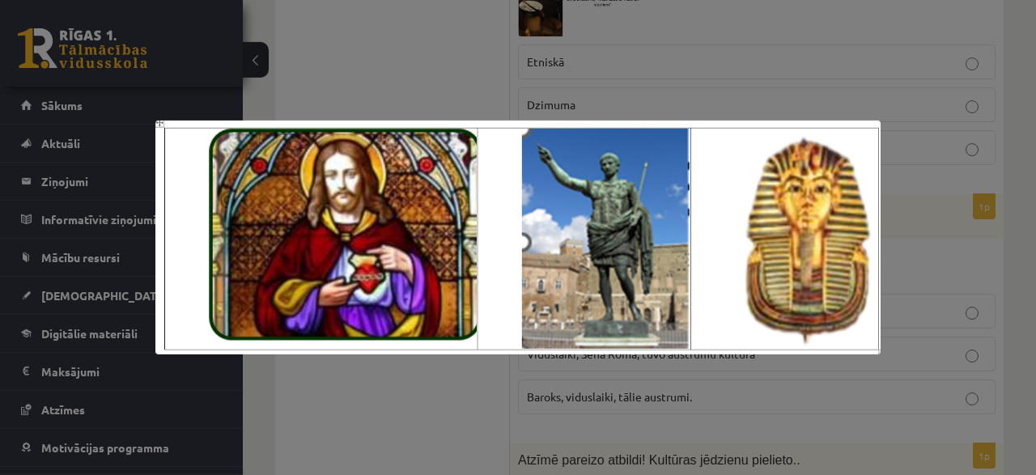
click at [470, 78] on div at bounding box center [518, 237] width 1036 height 475
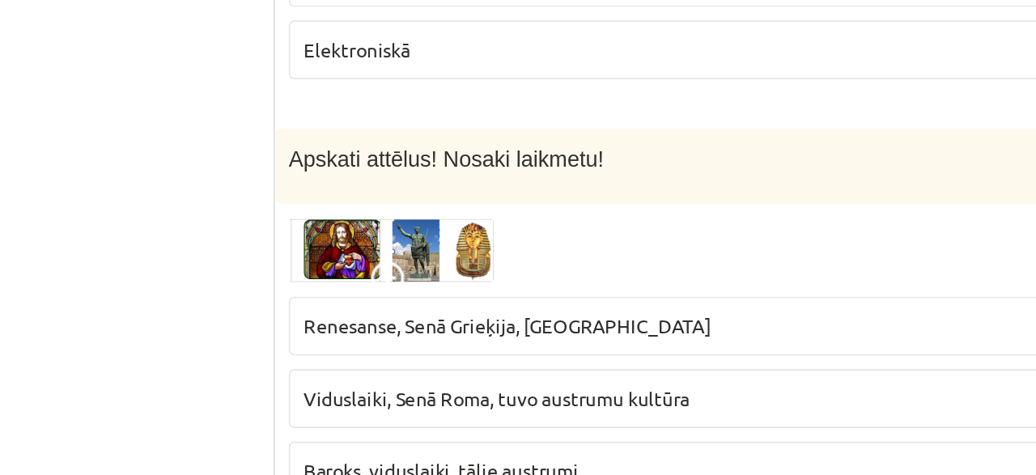
click at [554, 247] on img at bounding box center [578, 266] width 121 height 39
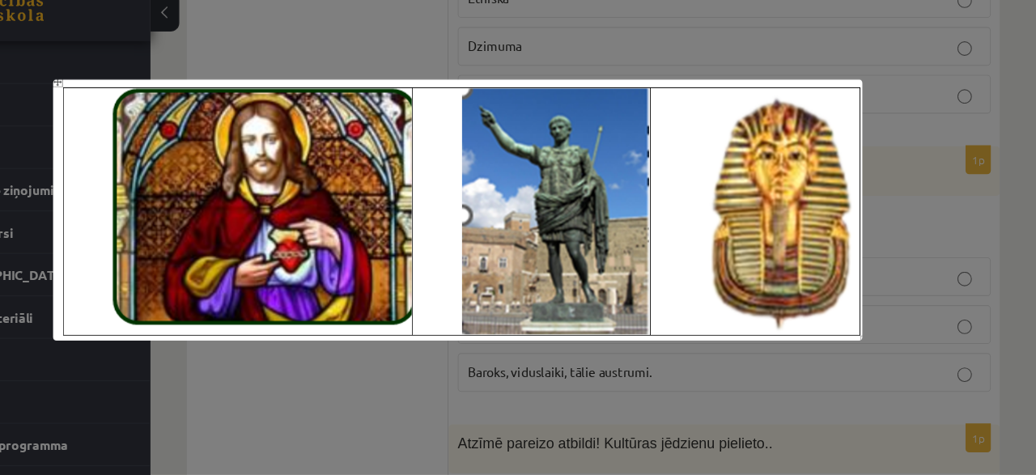
scroll to position [3302, 0]
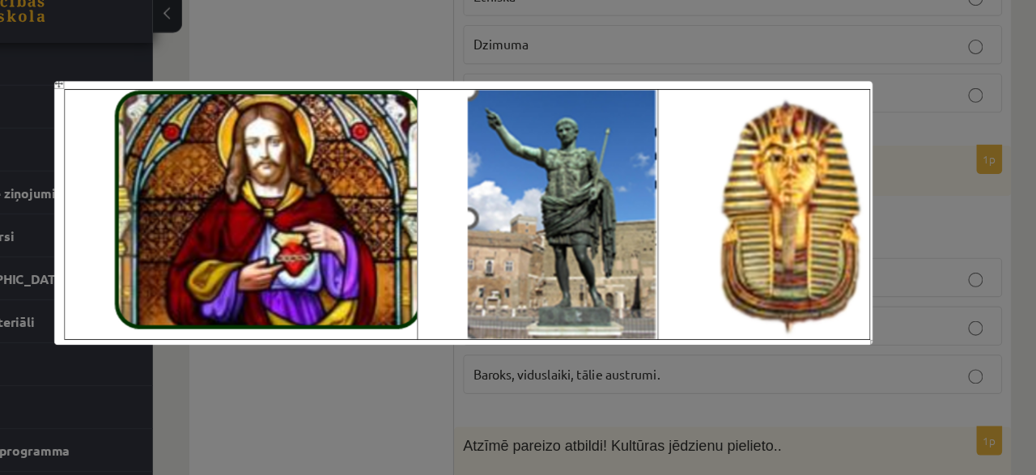
click at [436, 87] on div at bounding box center [518, 237] width 1036 height 475
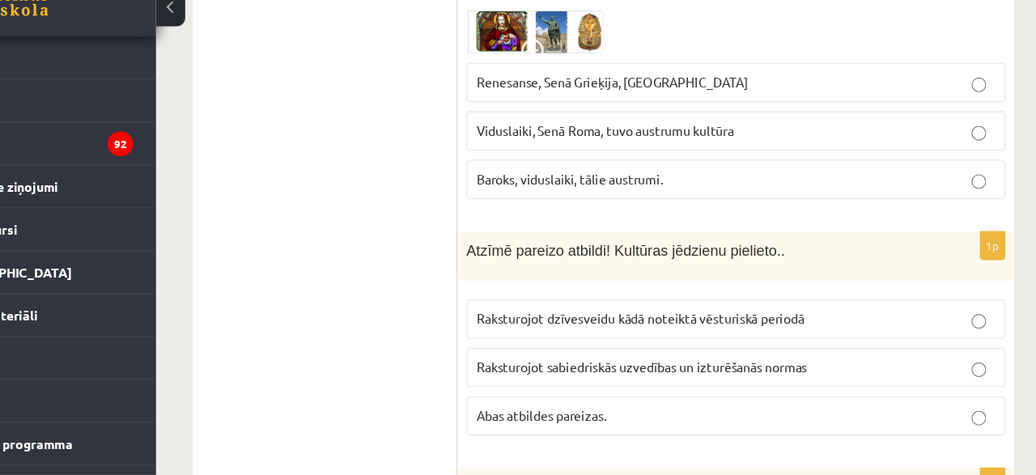
scroll to position [3470, 0]
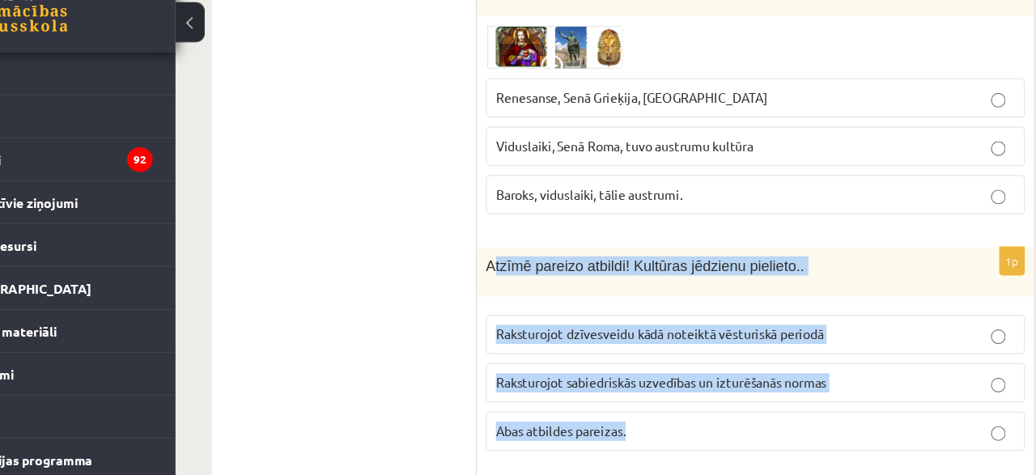
drag, startPoint x: 524, startPoint y: 217, endPoint x: 661, endPoint y: 358, distance: 196.9
click at [661, 303] on div "Atzīmē pareizo atbildi! Kultūras jēdzienu pielieto.." at bounding box center [757, 281] width 494 height 44
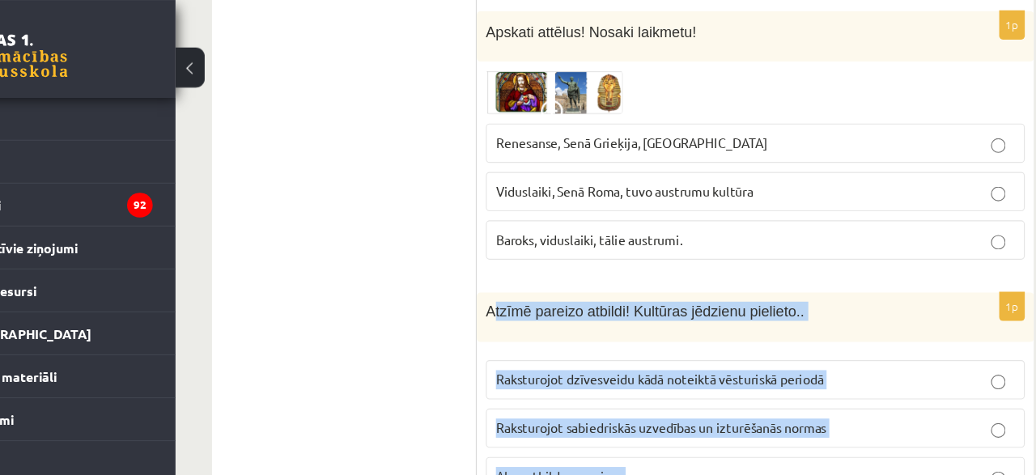
scroll to position [3460, 0]
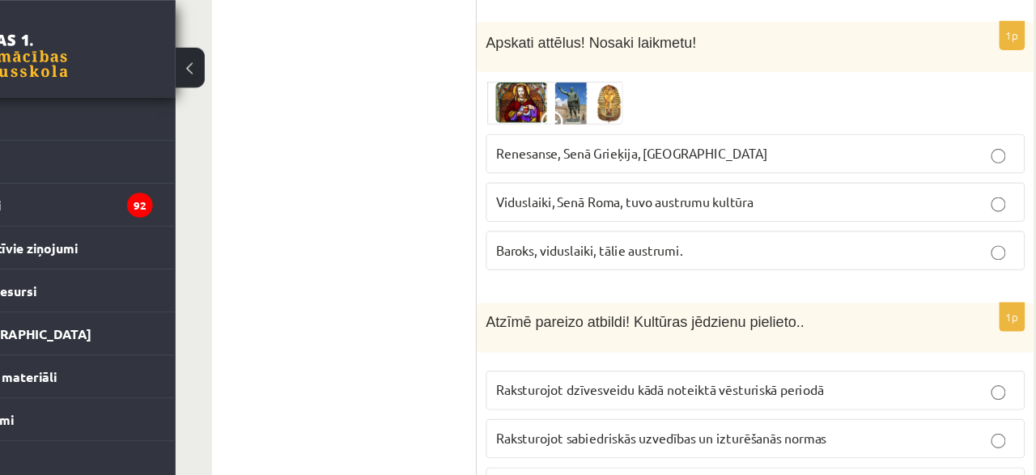
click at [965, 171] on p "Viduslaiki, Senā Roma, tuvo austrumu kultūra" at bounding box center [757, 179] width 460 height 17
click at [592, 72] on img at bounding box center [578, 91] width 121 height 39
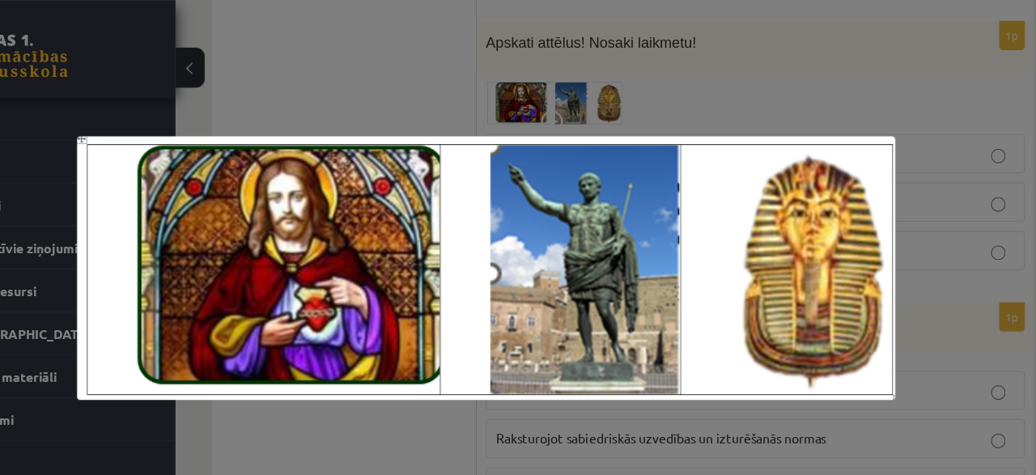
click at [380, 37] on div at bounding box center [518, 237] width 1036 height 475
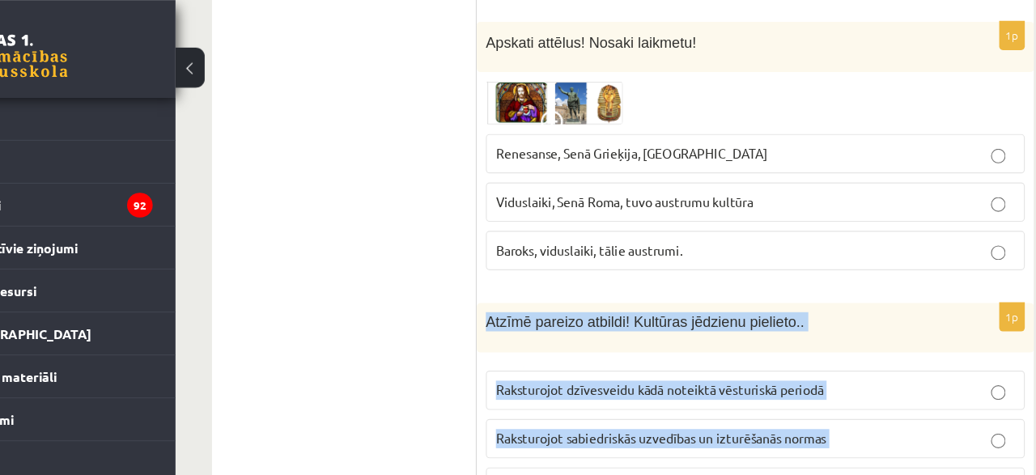
drag, startPoint x: 518, startPoint y: 226, endPoint x: 660, endPoint y: 374, distance: 205.5
click at [660, 312] on div "Atzīmē pareizo atbildi! Kultūras jēdzienu pielieto.." at bounding box center [757, 291] width 494 height 44
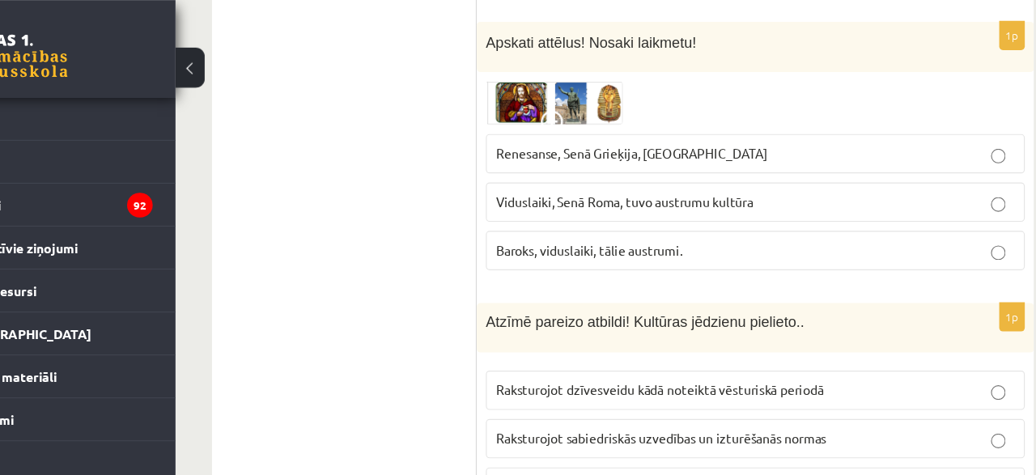
click at [394, 363] on ul "Tests Izvērtējums!" at bounding box center [400, 403] width 219 height 7147
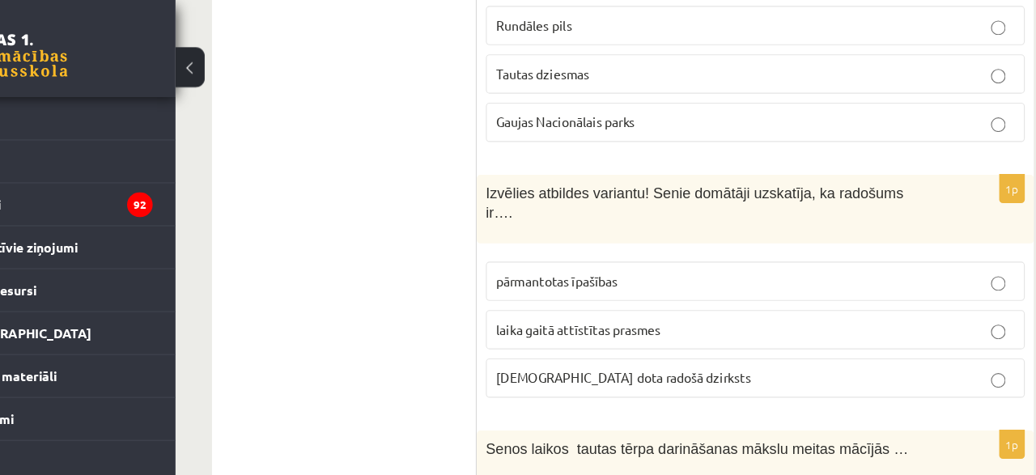
scroll to position [3976, 0]
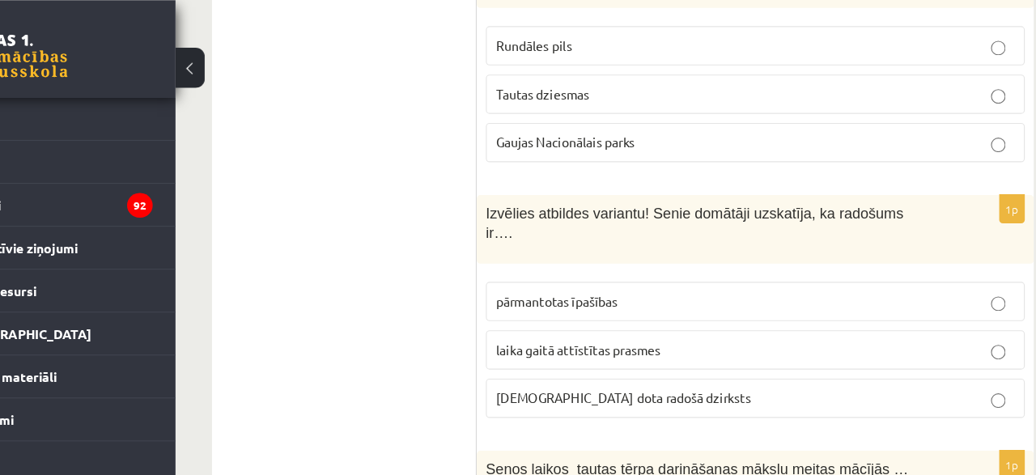
click at [916, 344] on p "dieva dota radošā dzirksts" at bounding box center [757, 352] width 460 height 17
click at [876, 258] on p "pārmantotas īpašības" at bounding box center [757, 266] width 460 height 17
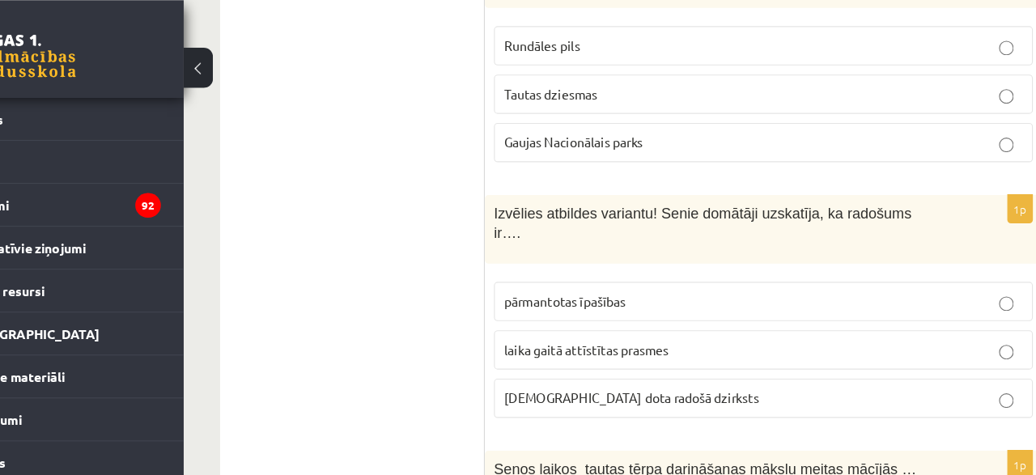
drag, startPoint x: 521, startPoint y: 124, endPoint x: 419, endPoint y: 245, distance: 158.5
click at [510, 233] on div "Izvēlies atbildes variantu! Senie domātāji uzskatīja, ka radošums ir…." at bounding box center [757, 202] width 494 height 61
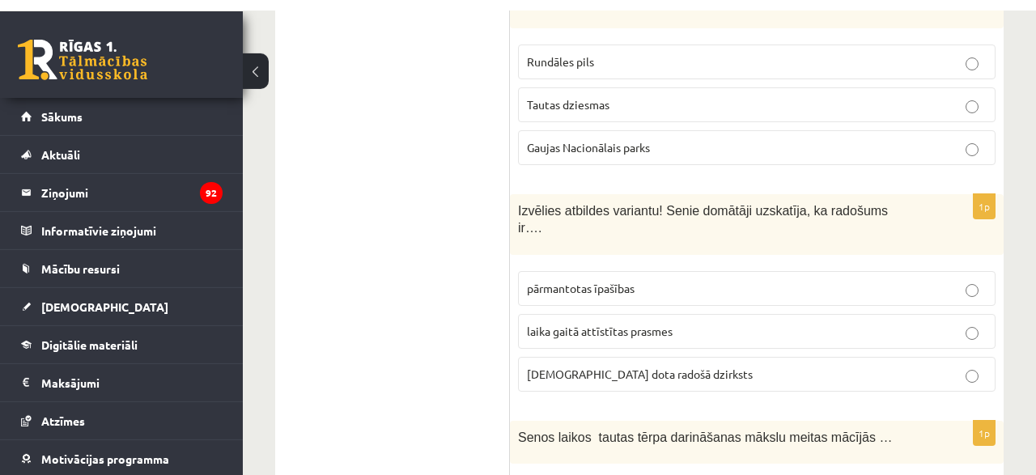
scroll to position [3954, 0]
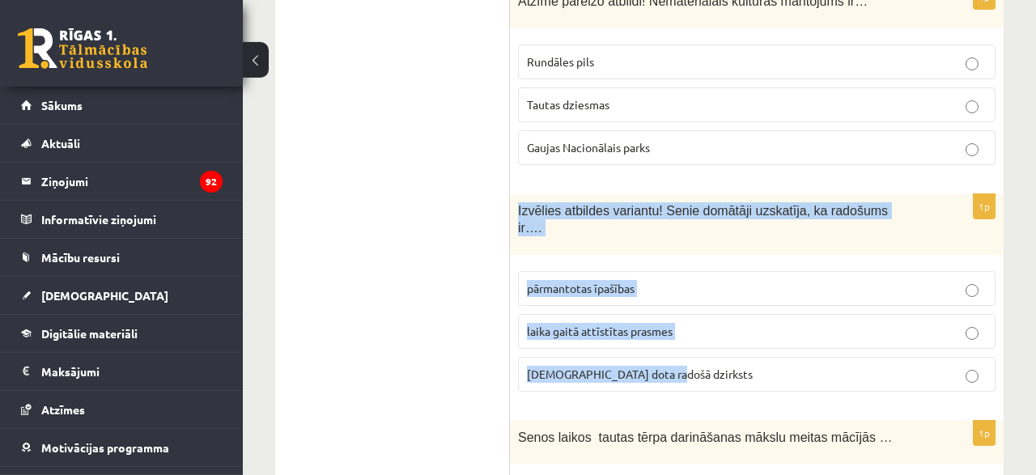
drag, startPoint x: 517, startPoint y: 145, endPoint x: 734, endPoint y: 291, distance: 261.7
click at [734, 255] on div "Izvēlies atbildes variantu! Senie domātāji uzskatīja, ka radošums ir…." at bounding box center [757, 224] width 494 height 61
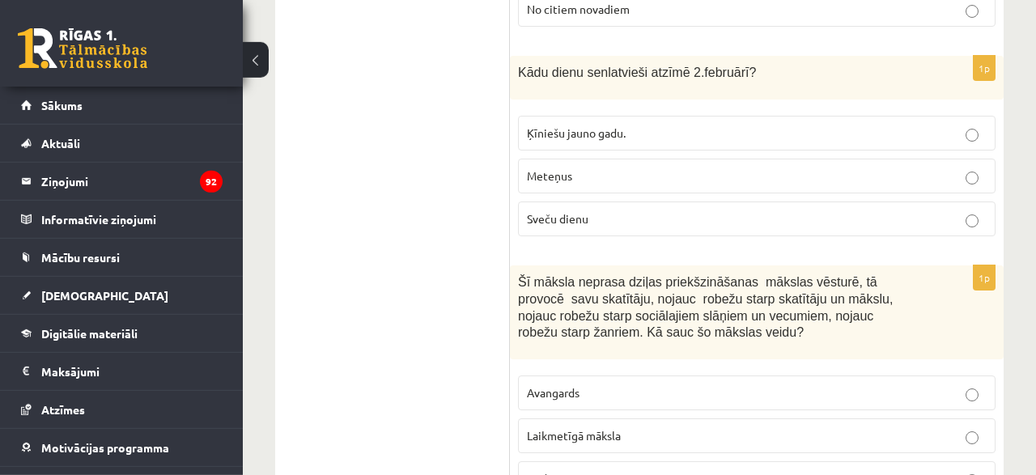
scroll to position [4537, 0]
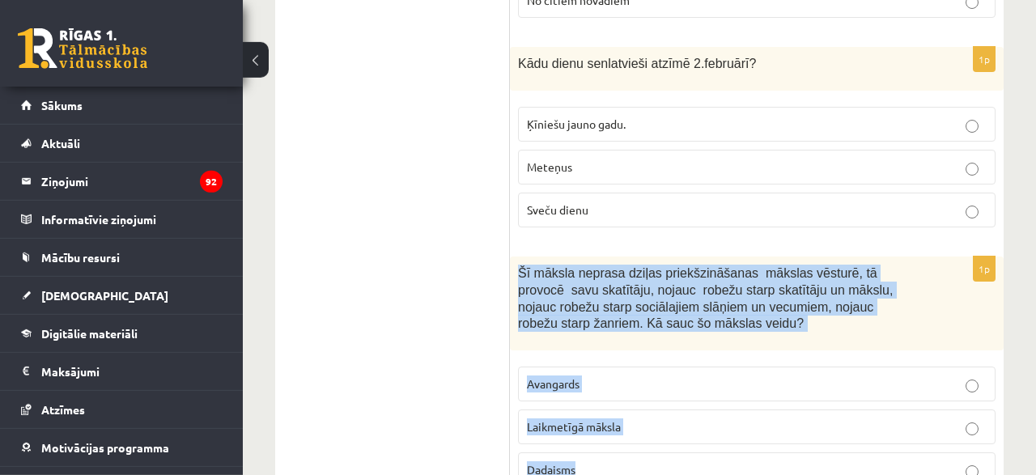
drag, startPoint x: 520, startPoint y: 185, endPoint x: 605, endPoint y: 364, distance: 197.7
click at [605, 350] on div "Šī māksla neprasa dziļas priekšzināšanas mākslas vēsturē, tā provocē savu skatī…" at bounding box center [757, 304] width 494 height 94
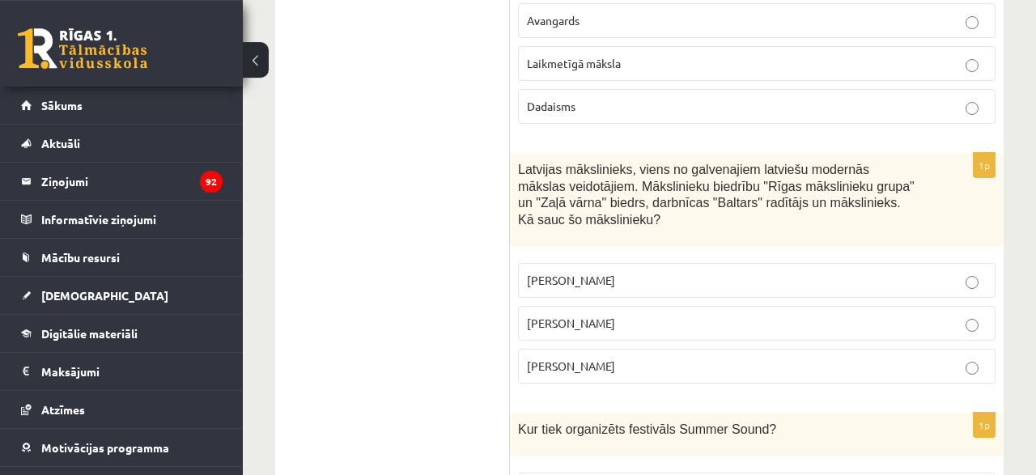
scroll to position [4899, 0]
drag, startPoint x: 516, startPoint y: 79, endPoint x: 679, endPoint y: 269, distance: 249.6
click at [679, 248] on div "Latvijas mākslinieks, viens no galvenajiem latviešu modernās mākslas veidotājie…" at bounding box center [757, 201] width 494 height 94
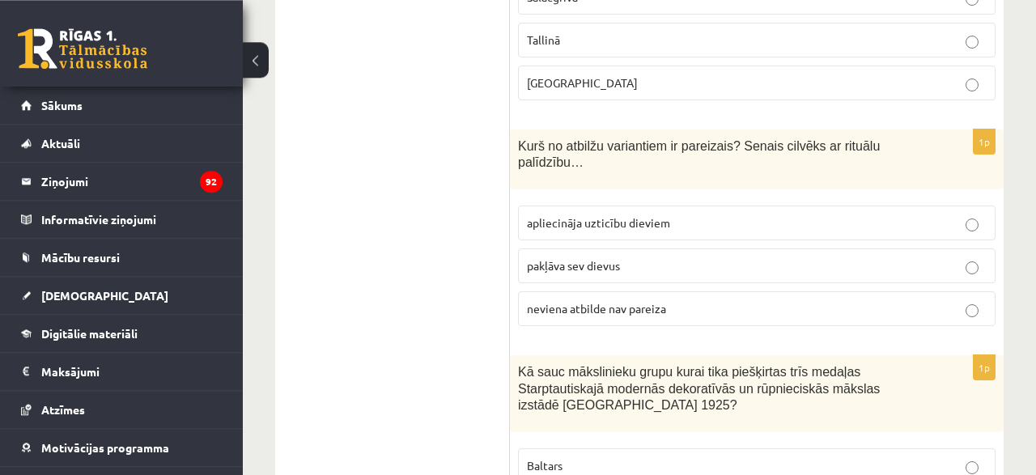
scroll to position [5394, 0]
click at [740, 299] on p "neviena atbilde nav pareiza" at bounding box center [757, 307] width 460 height 17
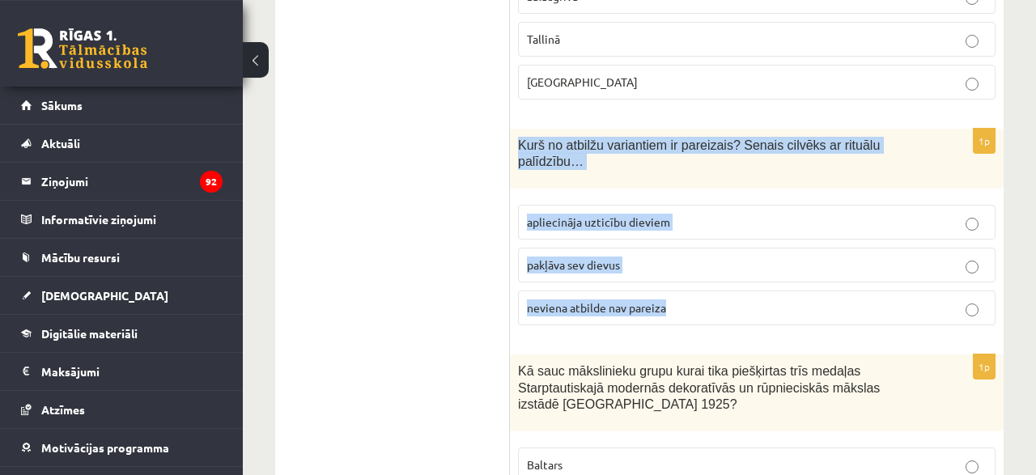
drag, startPoint x: 519, startPoint y: 49, endPoint x: 694, endPoint y: 199, distance: 230.8
click at [694, 189] on div "Kurš no atbilžu variantiem ir pareizais? Senais cilvēks ar rituālu palīdzību…" at bounding box center [757, 159] width 494 height 61
click at [702, 205] on label "apliecināja uzticību dieviem" at bounding box center [756, 222] width 477 height 35
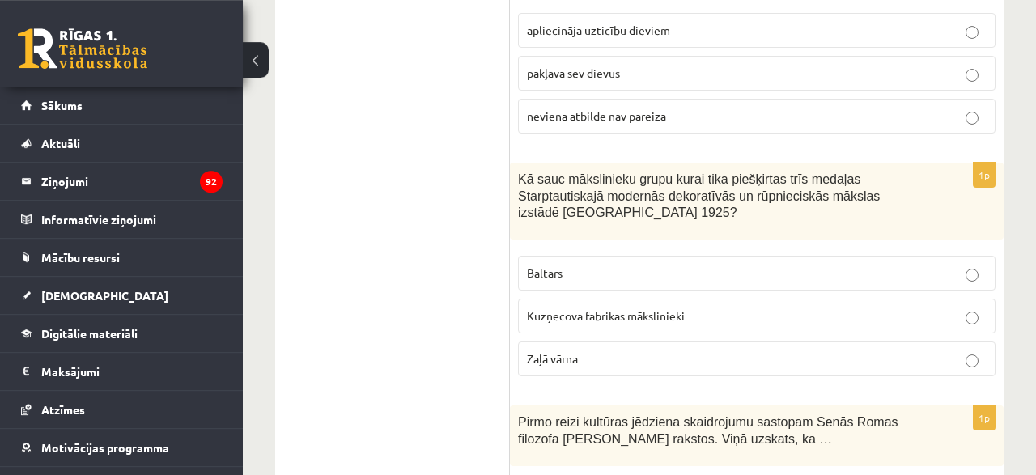
scroll to position [5589, 0]
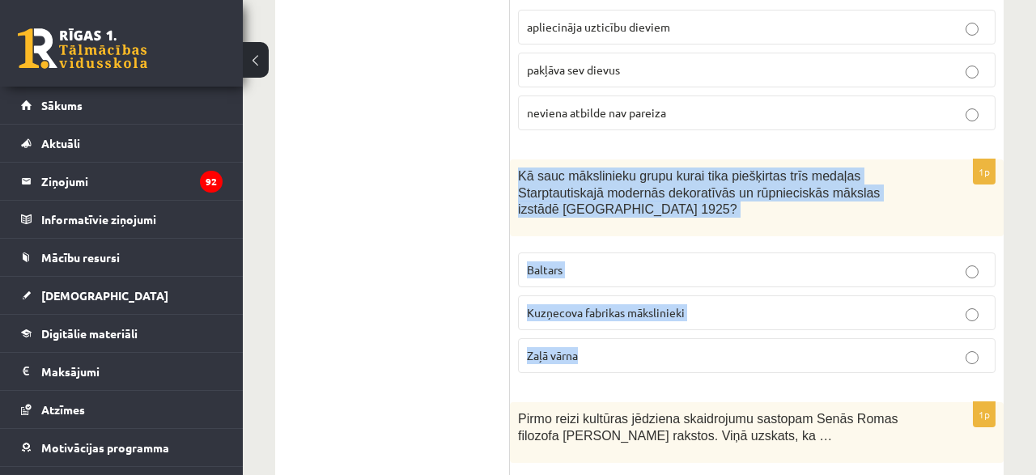
drag, startPoint x: 515, startPoint y: 62, endPoint x: 615, endPoint y: 227, distance: 193.9
click at [615, 227] on div "Kā sauc mākslinieku grupu kurai tika piešķirtas trīs medaļas Starptautiskajā mo…" at bounding box center [757, 197] width 494 height 77
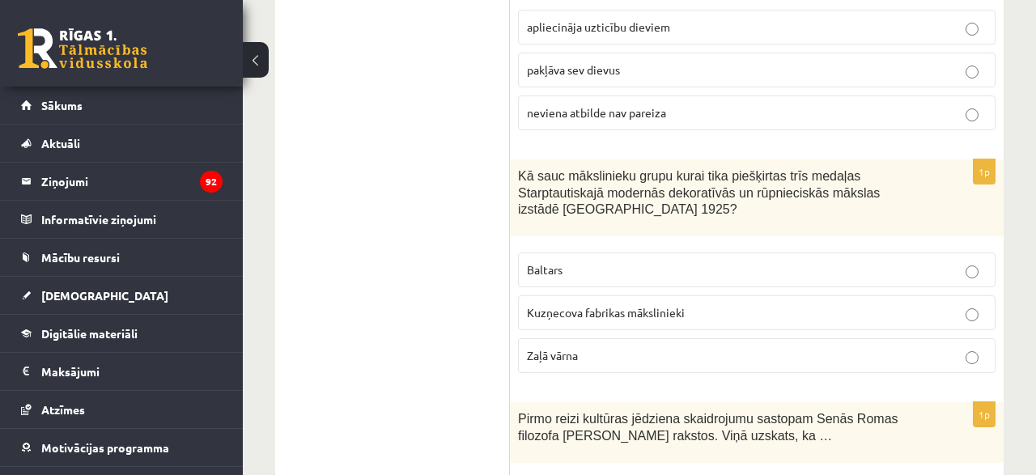
click at [979, 261] on p "Baltars" at bounding box center [757, 269] width 460 height 17
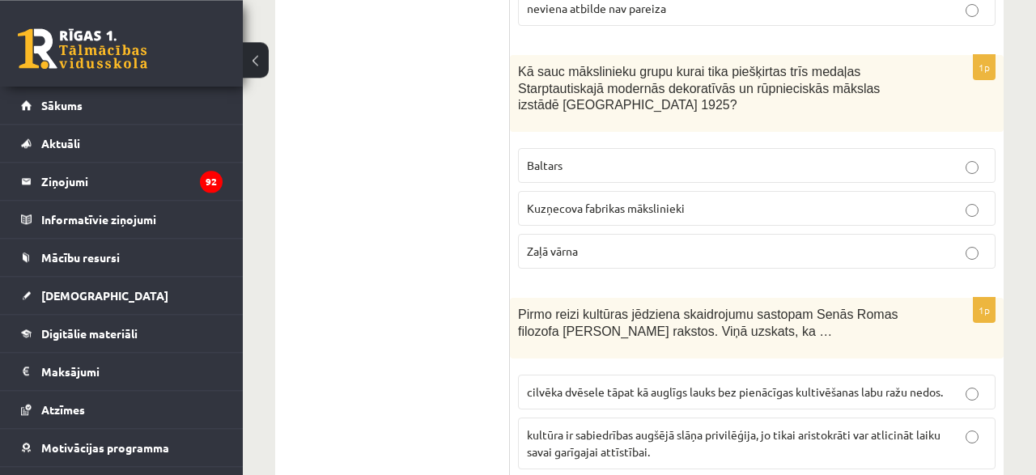
scroll to position [5692, 0]
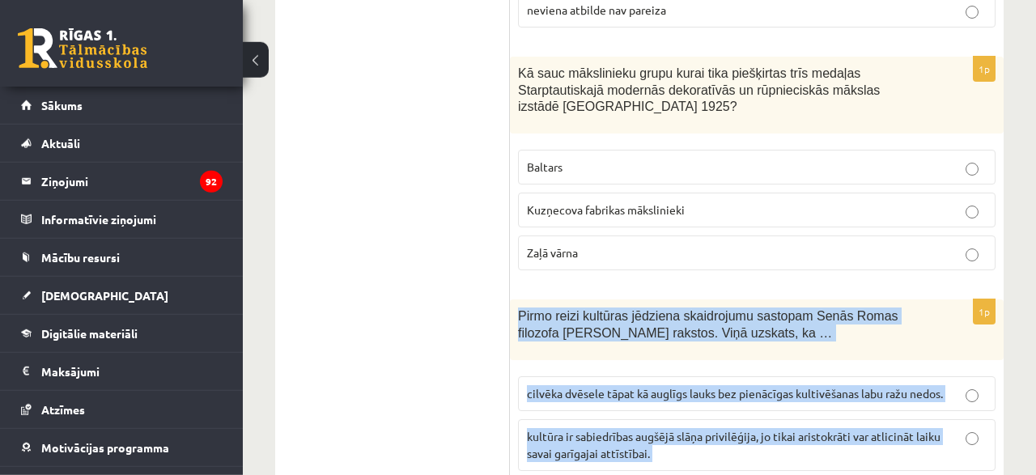
drag, startPoint x: 519, startPoint y: 193, endPoint x: 656, endPoint y: 361, distance: 217.4
click at [656, 360] on div "Pirmo reizi kultūras jēdziena skaidrojumu sastopam Senās Romas filozofa Ciceron…" at bounding box center [757, 329] width 494 height 61
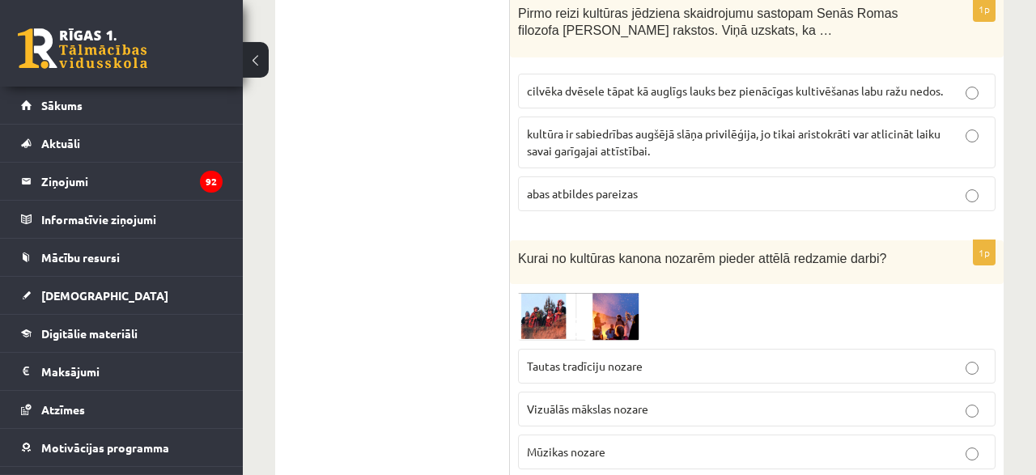
scroll to position [6020, 0]
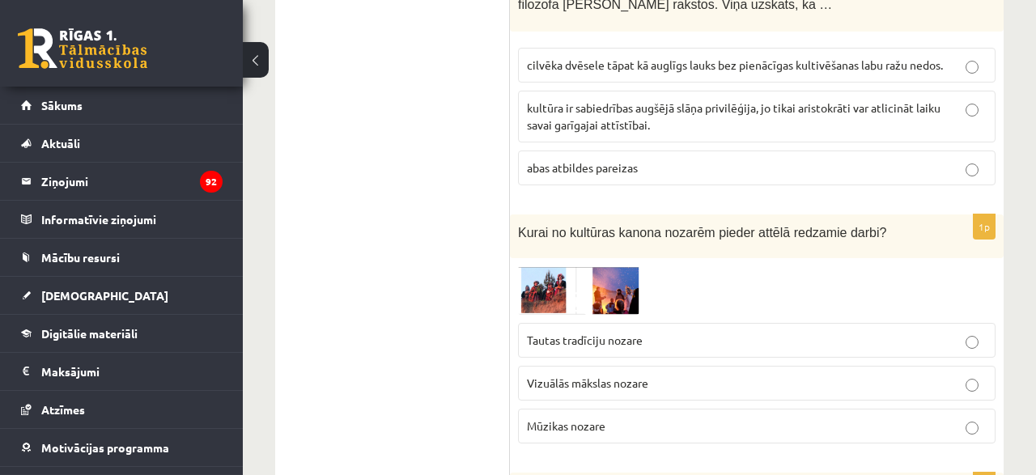
click at [546, 266] on img at bounding box center [578, 290] width 121 height 48
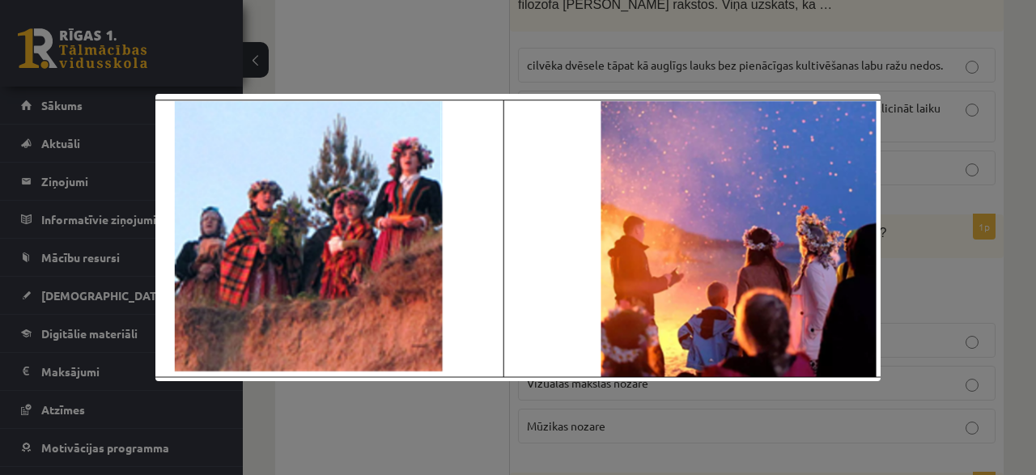
click at [441, 416] on div at bounding box center [518, 237] width 1036 height 475
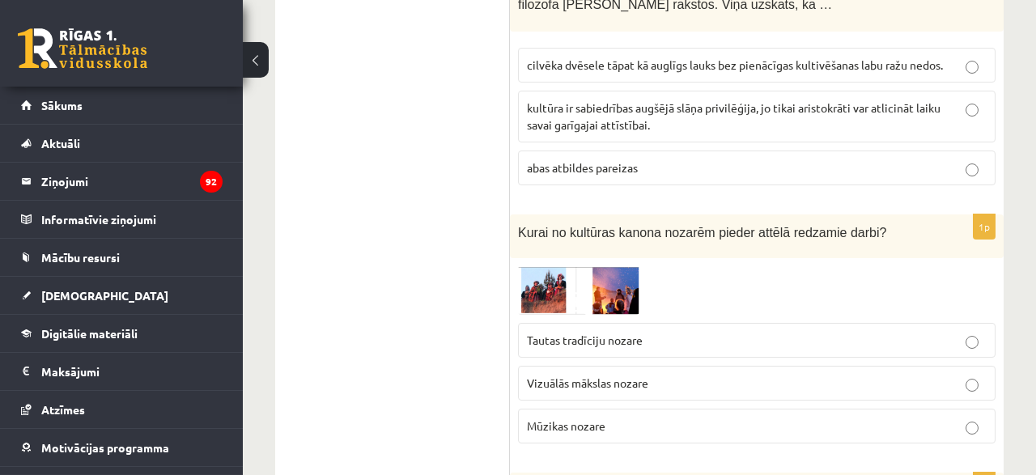
click at [567, 333] on span "Tautas tradīciju nozare" at bounding box center [585, 340] width 116 height 15
click at [591, 292] on span at bounding box center [579, 305] width 26 height 26
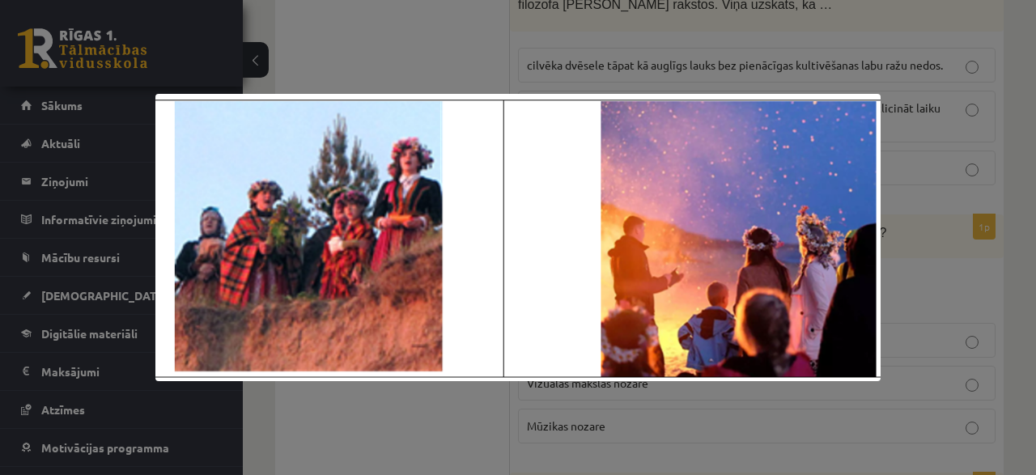
click at [704, 56] on div at bounding box center [518, 237] width 1036 height 475
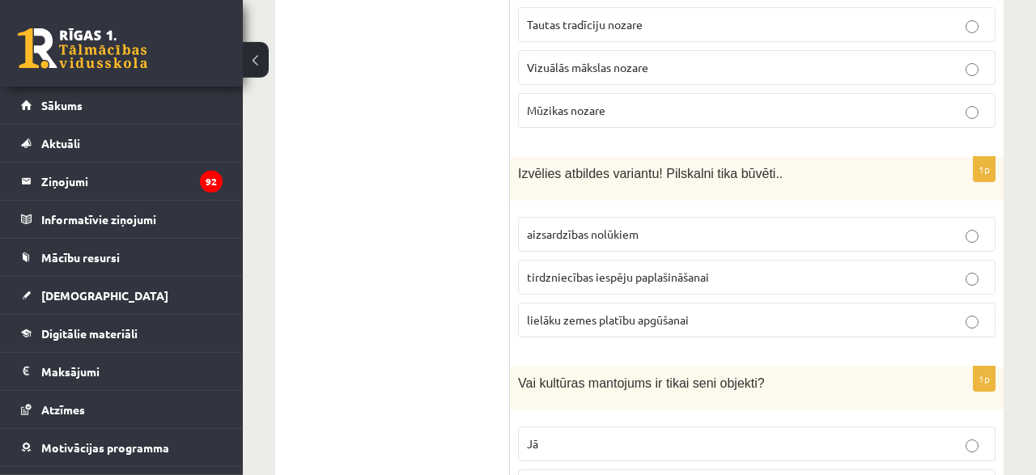
scroll to position [6338, 0]
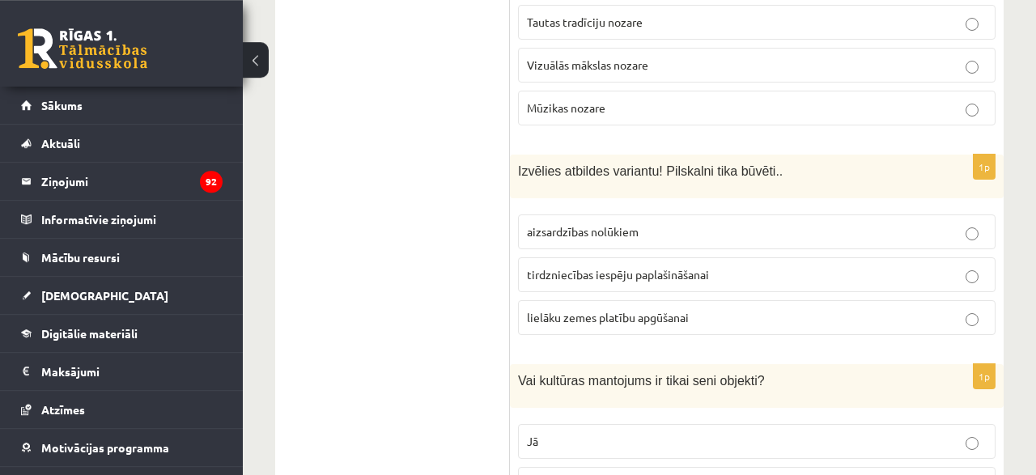
click at [651, 214] on label "aizsardzības nolūkiem" at bounding box center [756, 231] width 477 height 35
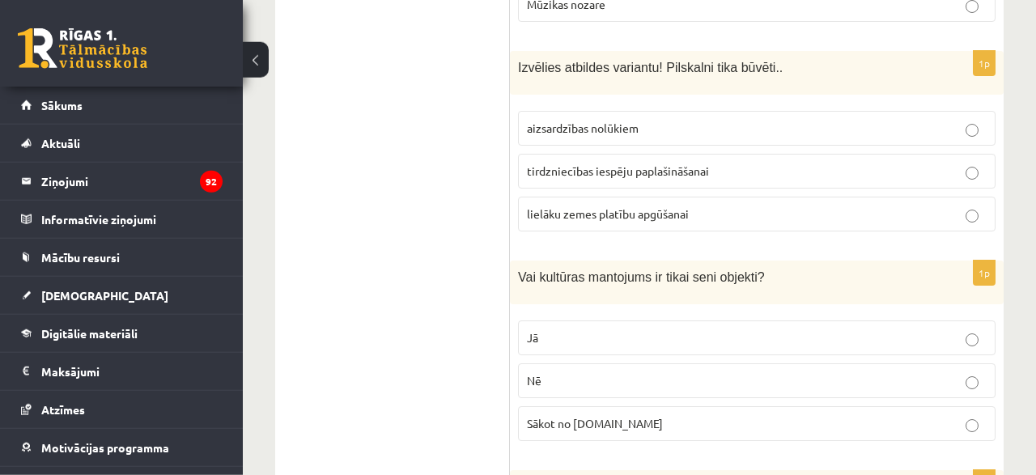
scroll to position [6449, 0]
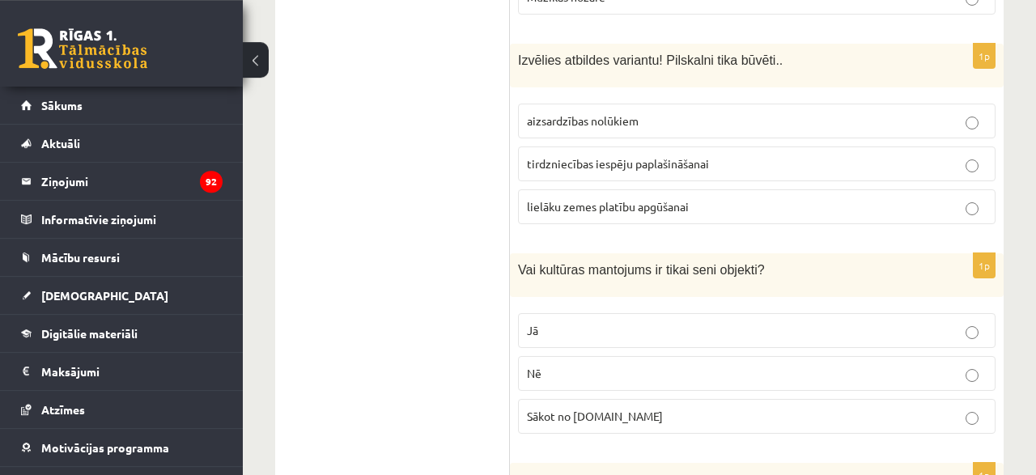
click at [627, 365] on p "Nē" at bounding box center [757, 373] width 460 height 17
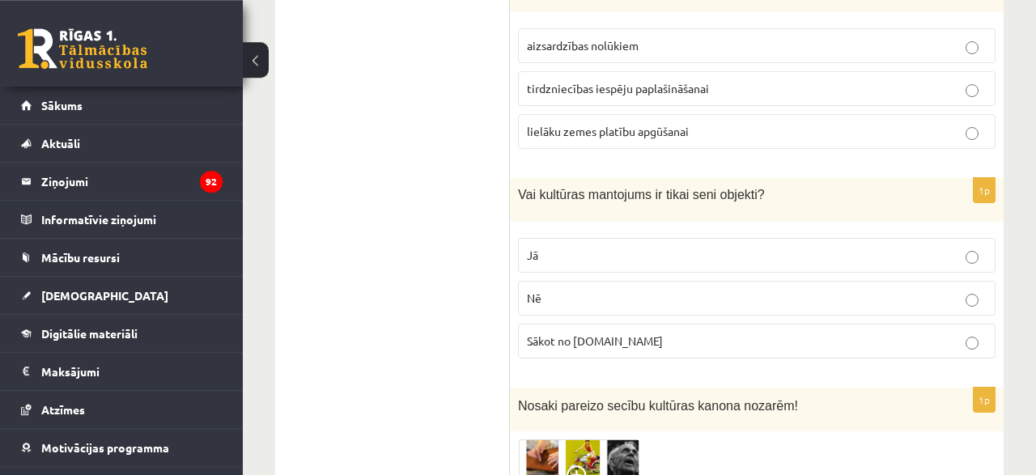
scroll to position [6604, 0]
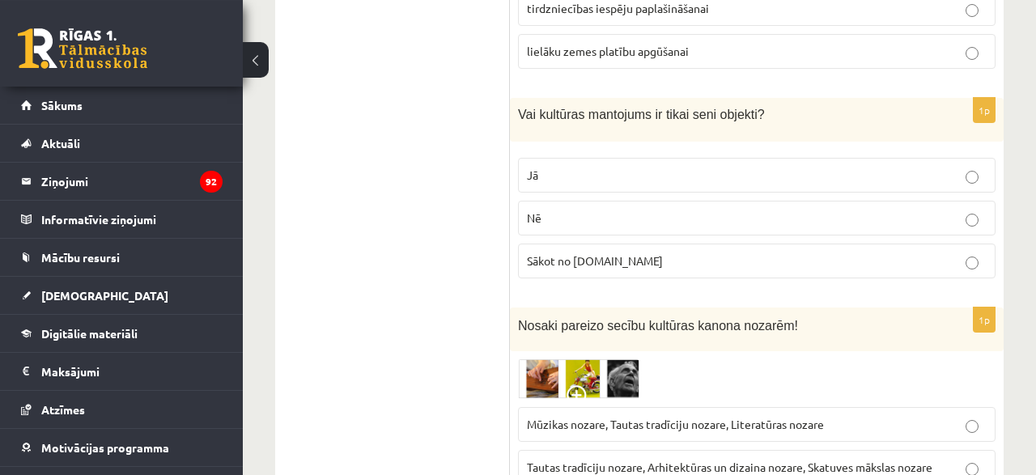
click at [623, 359] on img at bounding box center [578, 379] width 121 height 40
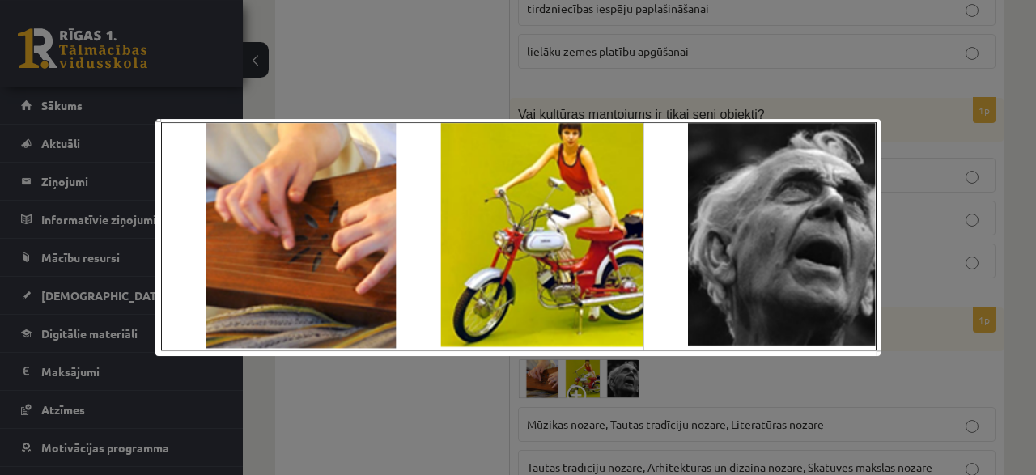
click at [803, 81] on div at bounding box center [518, 237] width 1036 height 475
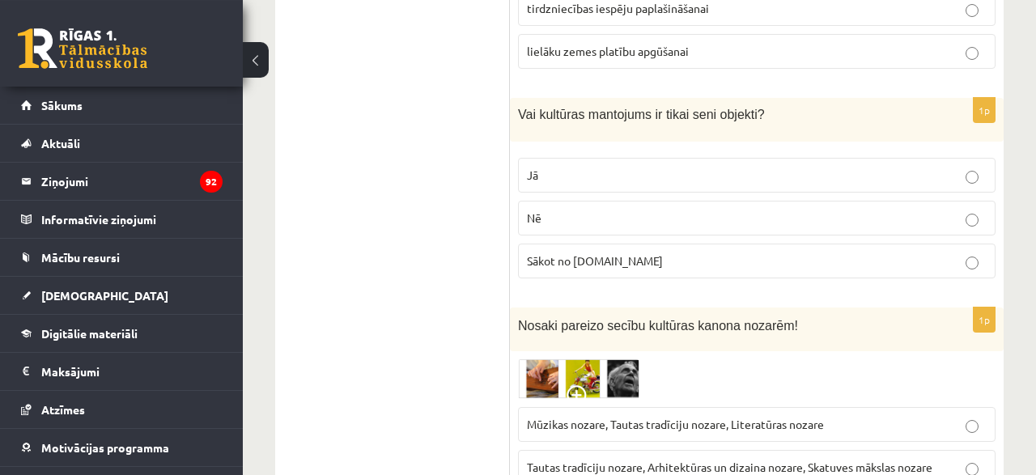
click at [631, 359] on img at bounding box center [578, 379] width 121 height 40
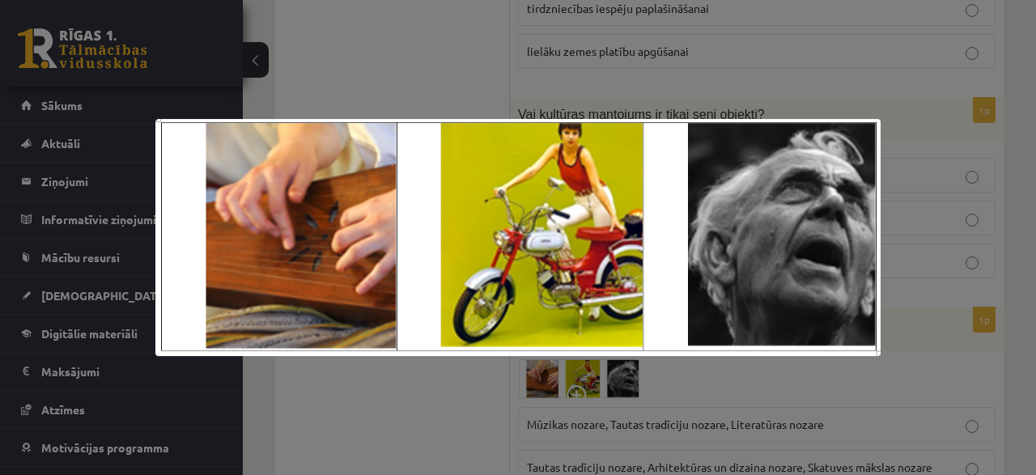
click at [779, 70] on div at bounding box center [518, 237] width 1036 height 475
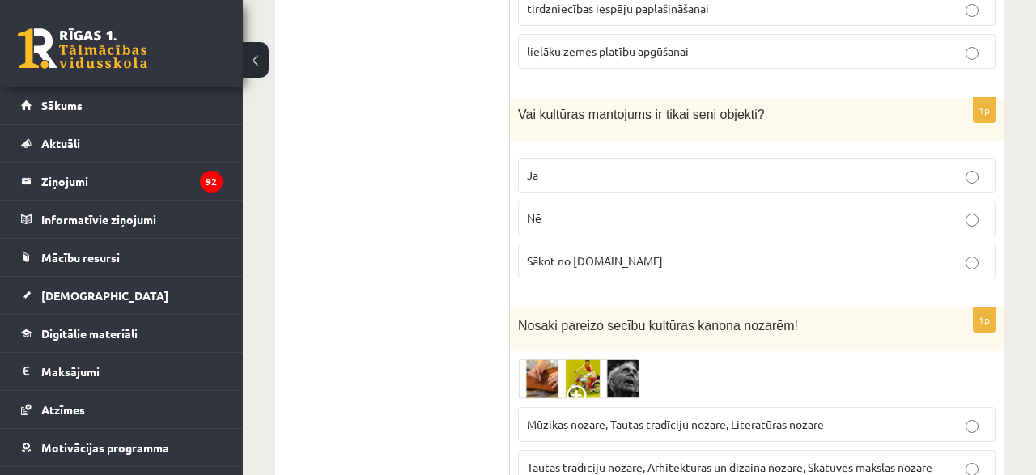
click at [545, 359] on img at bounding box center [578, 379] width 121 height 40
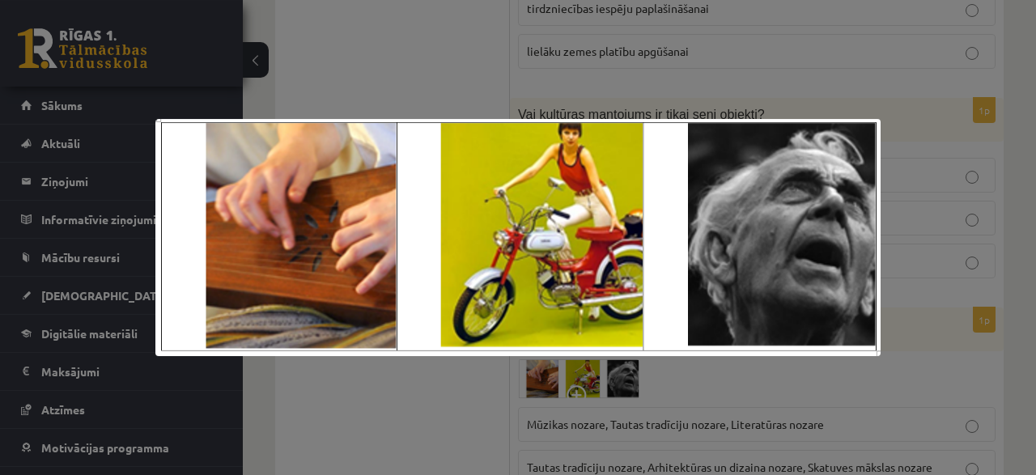
click at [653, 93] on div at bounding box center [518, 237] width 1036 height 475
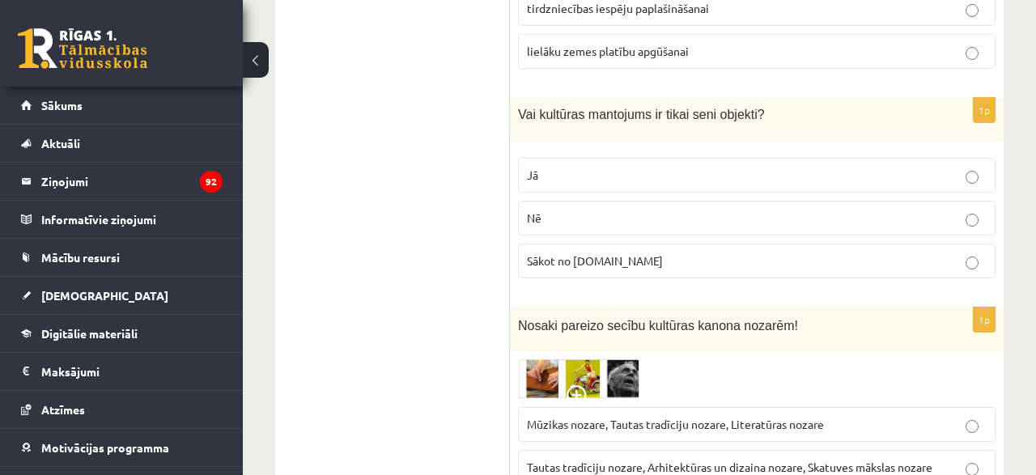
click at [981, 459] on p "Tautas tradīciju nozare, Arhitektūras un dizaina nozare, Skatuves mākslas nozare" at bounding box center [757, 467] width 460 height 17
click at [622, 359] on img at bounding box center [578, 379] width 121 height 40
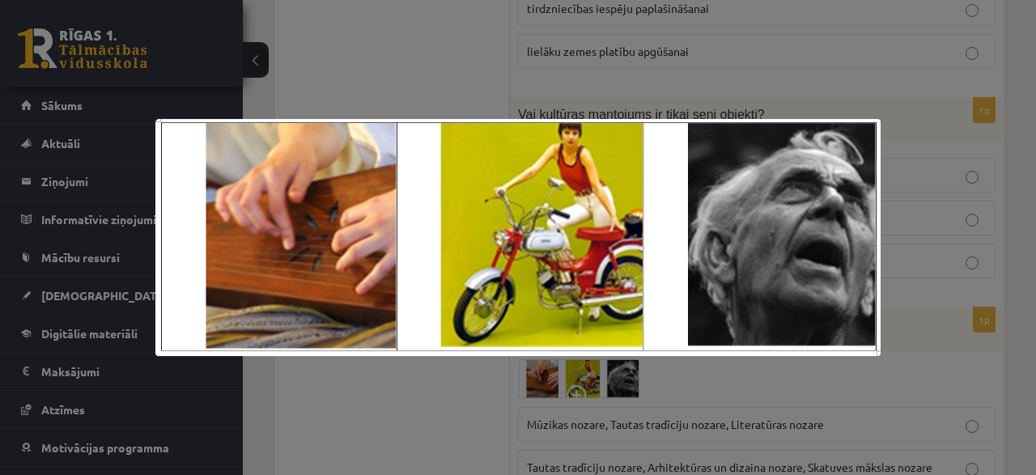
click at [736, 407] on div at bounding box center [518, 237] width 1036 height 475
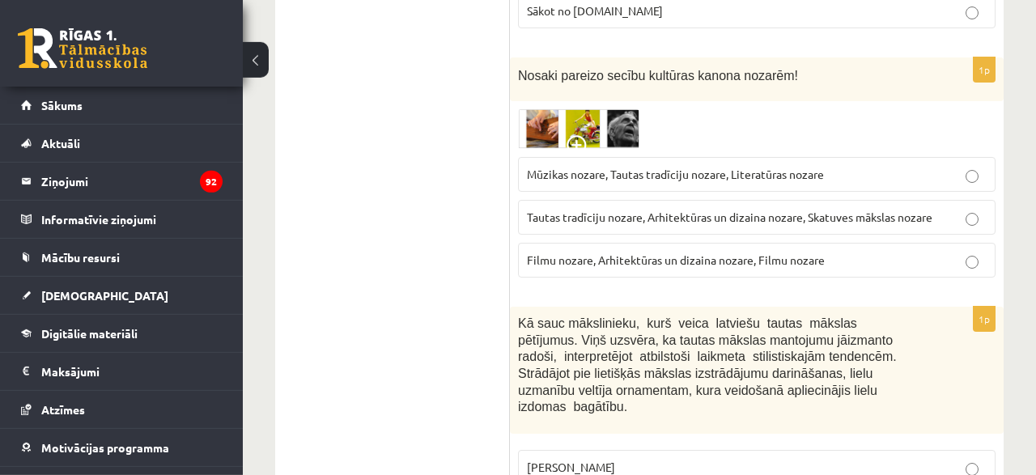
scroll to position [6857, 0]
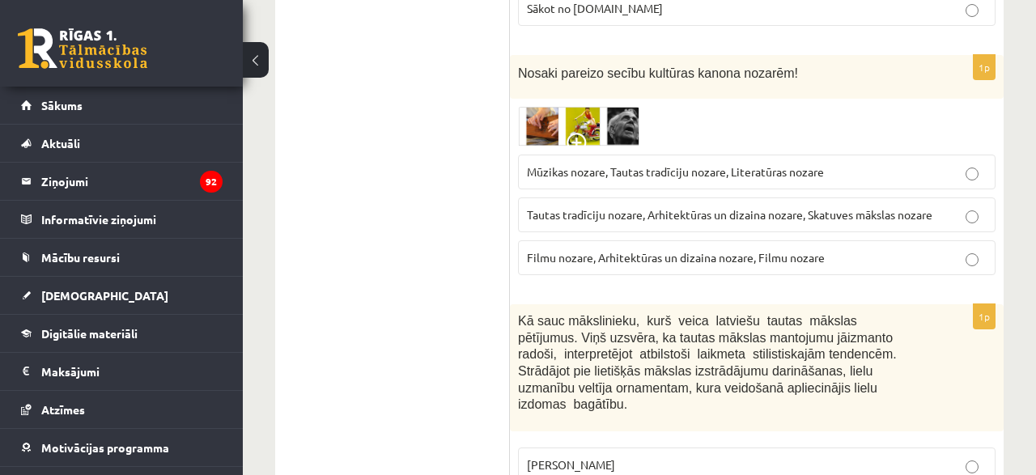
drag, startPoint x: 520, startPoint y: 189, endPoint x: 647, endPoint y: 389, distance: 237.1
click at [647, 389] on div "Kā sauc mākslinieku, kurš veica latviešu tautas mākslas pētījumus. Viņš uzsvēra…" at bounding box center [757, 367] width 494 height 127
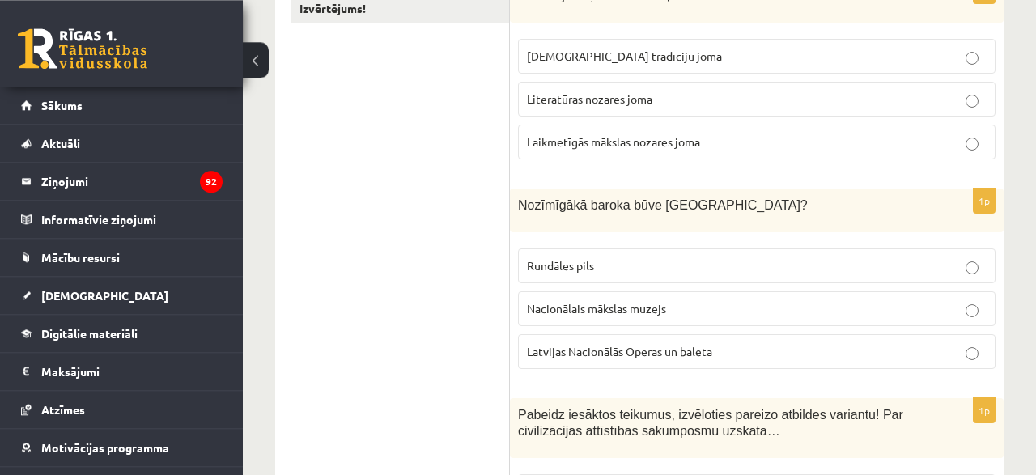
scroll to position [0, 0]
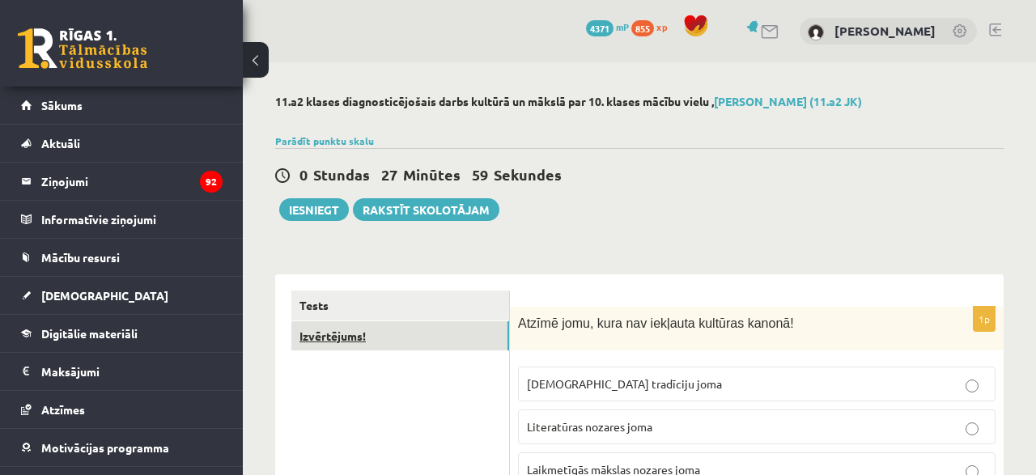
click at [335, 333] on link "Izvērtējums!" at bounding box center [400, 336] width 218 height 30
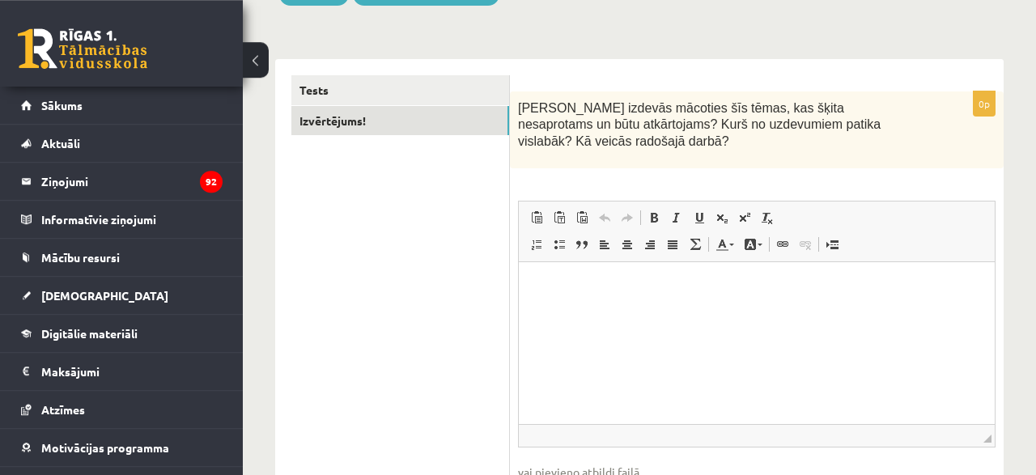
scroll to position [215, 0]
click at [561, 317] on html at bounding box center [757, 343] width 476 height 162
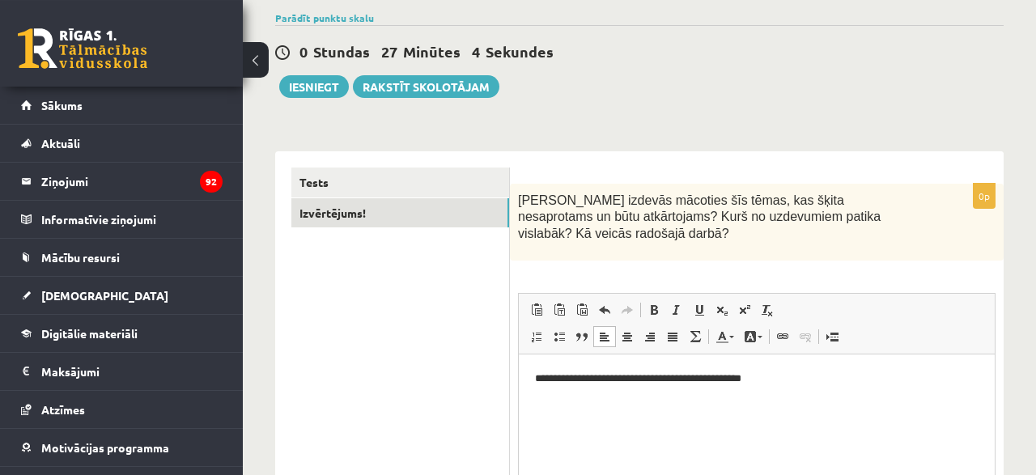
scroll to position [0, 0]
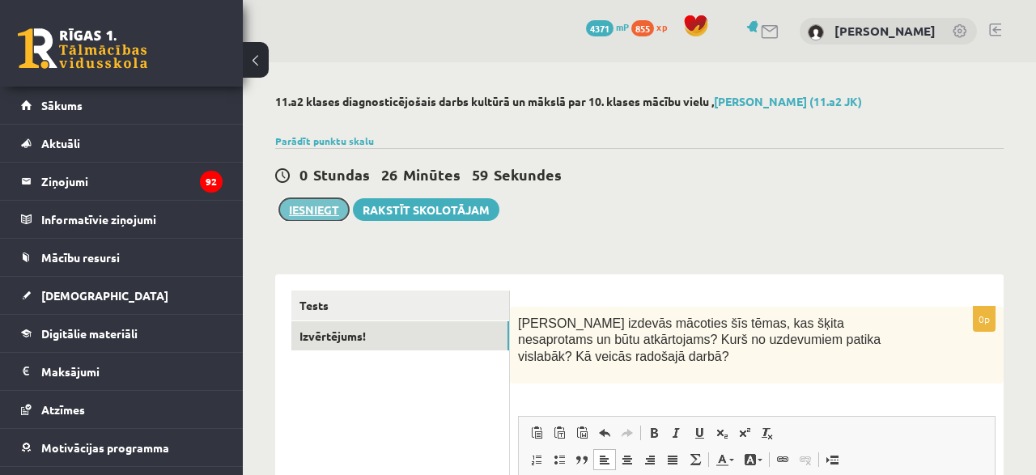
click at [308, 210] on button "Iesniegt" at bounding box center [314, 209] width 70 height 23
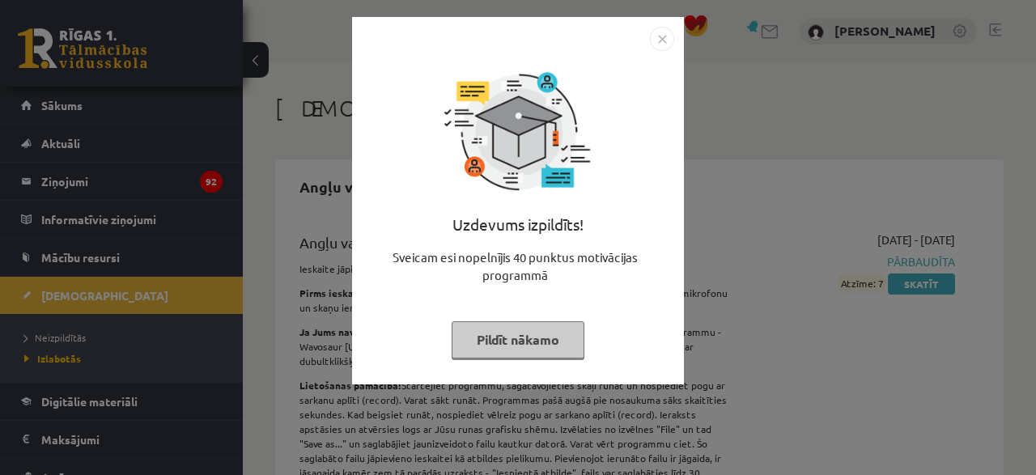
click at [550, 338] on button "Pildīt nākamo" at bounding box center [518, 339] width 133 height 37
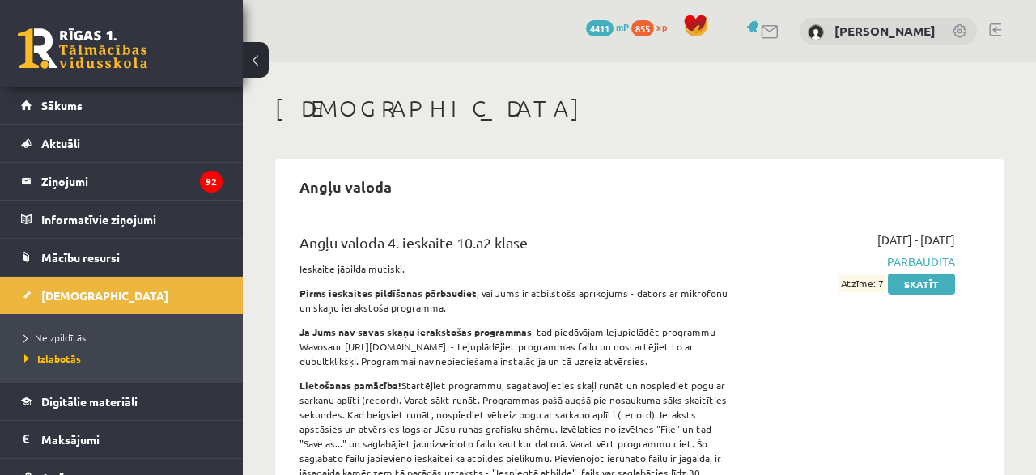
click at [982, 436] on div "Angļu valoda 4. ieskaite 10.a2 klase Ieskaite jāpilda mutiski. Pirms ieskaites …" at bounding box center [639, 375] width 712 height 320
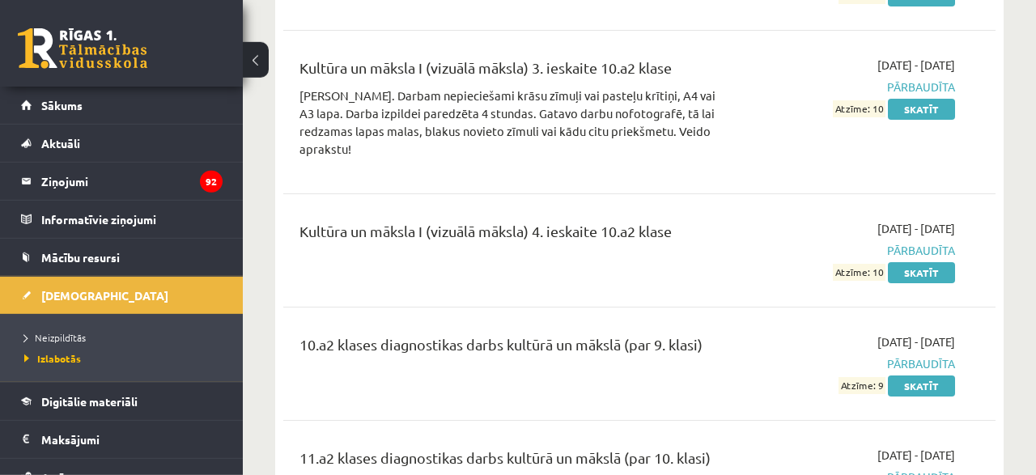
scroll to position [5807, 0]
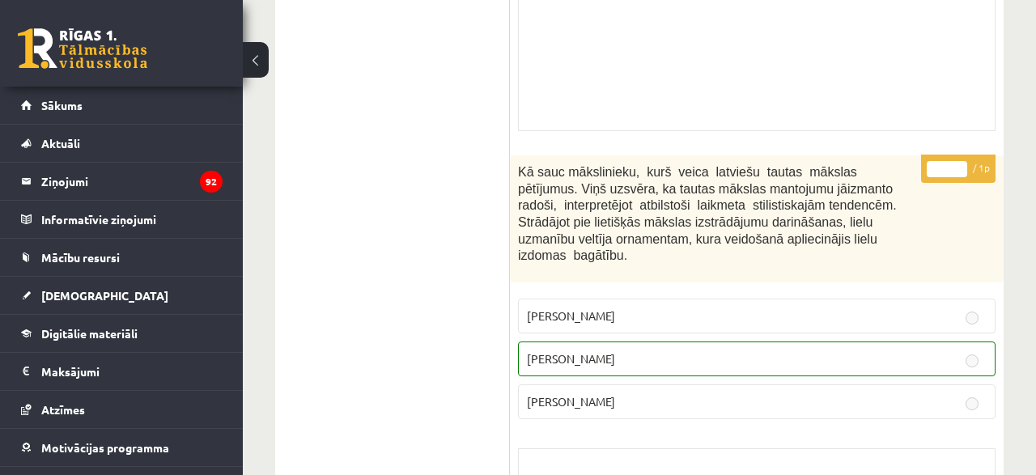
scroll to position [12409, 0]
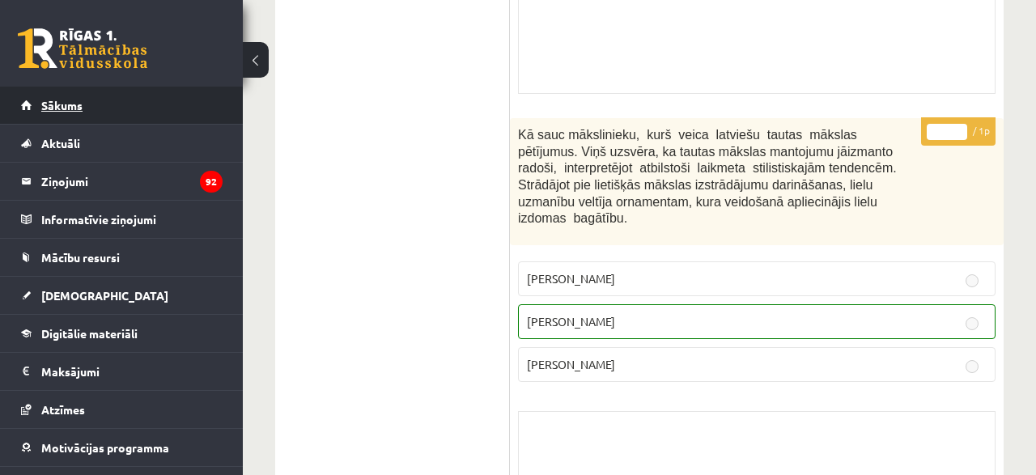
click at [120, 108] on link "Sākums" at bounding box center [122, 105] width 202 height 37
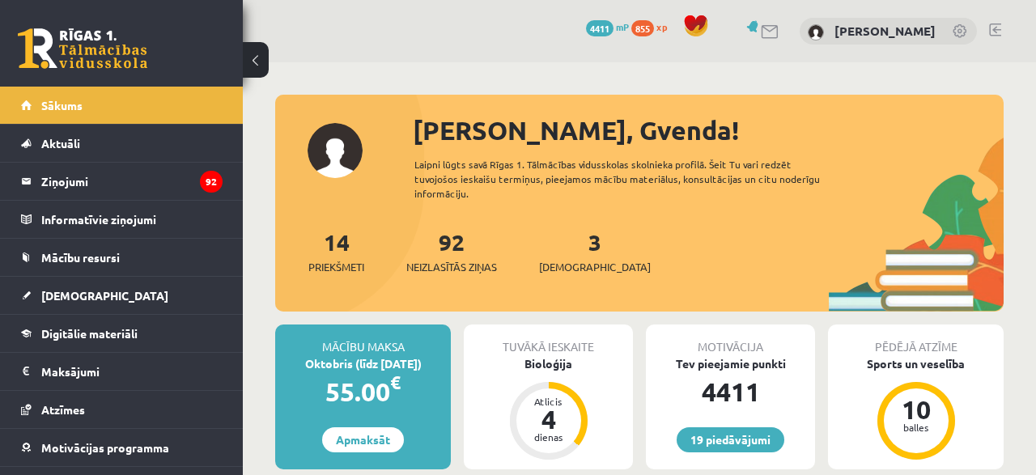
click at [747, 231] on div "14 Priekšmeti 92 Neizlasītās ziņas 3 Ieskaites" at bounding box center [639, 268] width 728 height 87
click at [574, 227] on link "3 Ieskaites" at bounding box center [595, 251] width 112 height 48
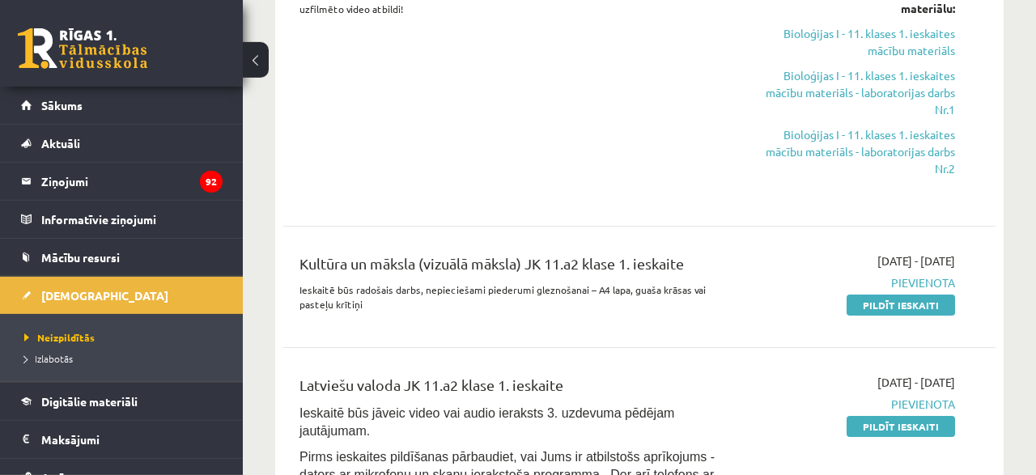
scroll to position [589, 0]
